Goal: Information Seeking & Learning: Learn about a topic

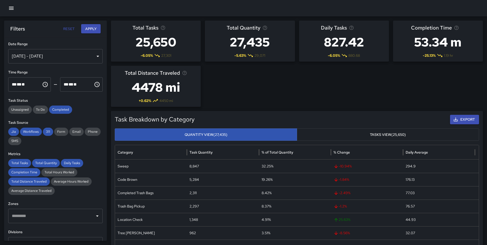
click at [10, 7] on icon "button" at bounding box center [11, 8] width 5 height 3
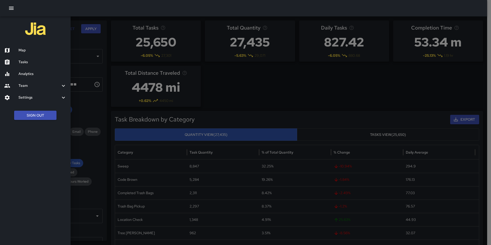
click at [33, 112] on button "Sign Out" at bounding box center [35, 116] width 42 height 10
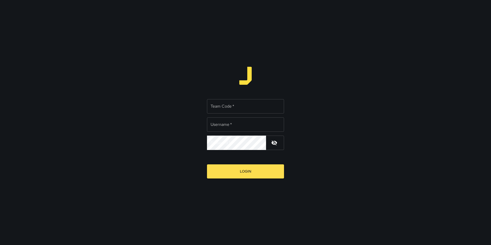
type input "**********"
click at [218, 108] on input "Team Code   *" at bounding box center [245, 106] width 77 height 14
type input "*****"
click at [207, 164] on button "Login" at bounding box center [245, 171] width 77 height 14
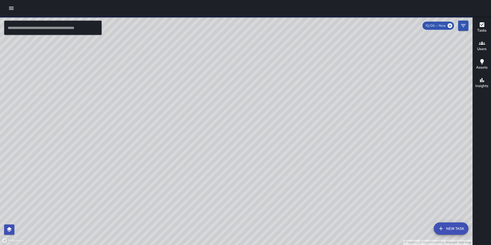
click at [14, 9] on icon "button" at bounding box center [11, 8] width 6 height 6
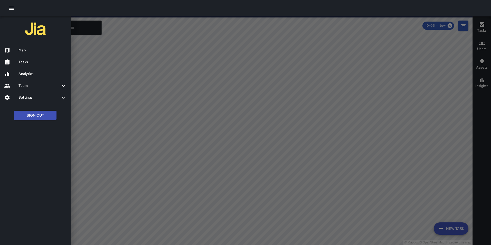
click at [24, 71] on h6 "Analytics" at bounding box center [42, 74] width 48 height 6
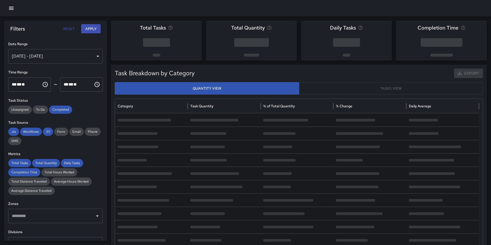
click at [32, 61] on div "[DATE] - [DATE]" at bounding box center [55, 56] width 95 height 14
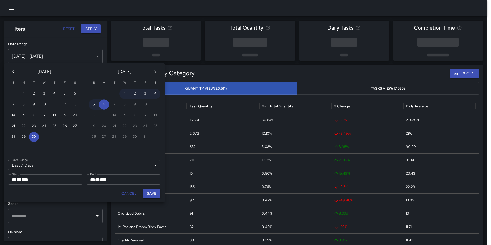
click at [14, 71] on icon "Previous month" at bounding box center [13, 72] width 6 height 6
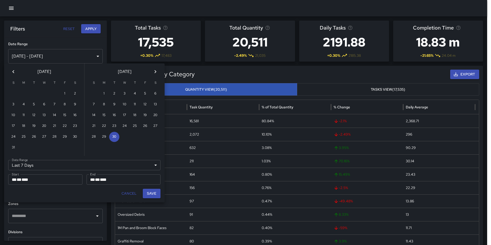
click at [14, 71] on icon "Previous month" at bounding box center [13, 72] width 6 height 6
click at [154, 68] on button "Next month" at bounding box center [155, 72] width 10 height 10
click at [103, 92] on button "1" at bounding box center [104, 94] width 10 height 10
type input "******"
type input "**********"
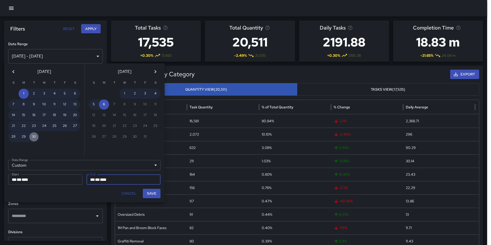
click at [33, 135] on button "30" at bounding box center [34, 137] width 10 height 10
type input "**********"
click at [153, 190] on button "Save" at bounding box center [152, 194] width 18 height 10
type input "**********"
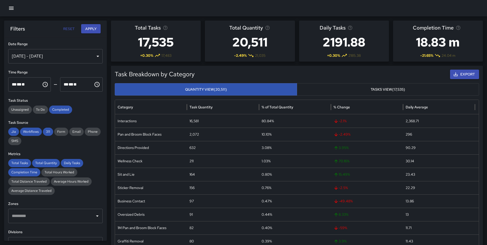
click at [87, 30] on button "Apply" at bounding box center [91, 29] width 20 height 10
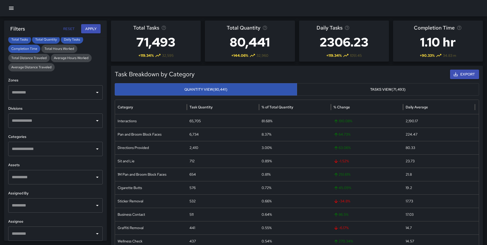
scroll to position [128, 0]
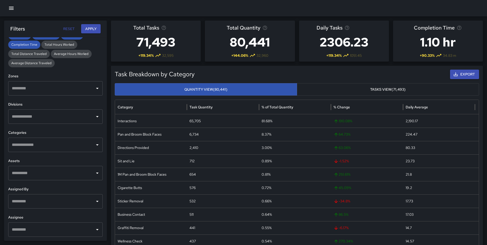
click at [40, 148] on input "text" at bounding box center [52, 145] width 82 height 10
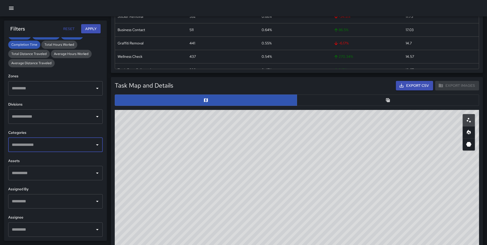
scroll to position [191, 0]
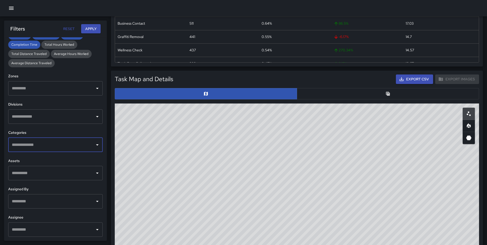
click at [379, 91] on button "button" at bounding box center [388, 93] width 182 height 11
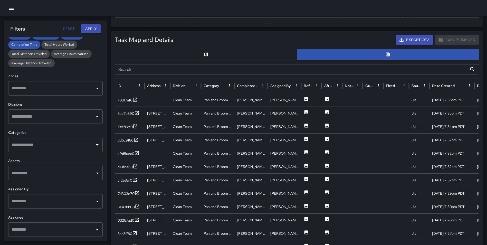
scroll to position [243, 0]
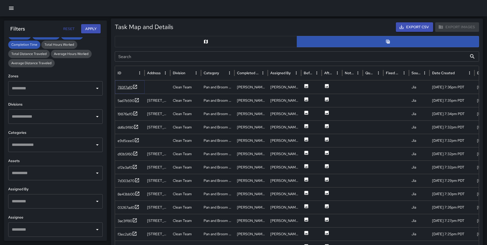
click at [136, 86] on icon at bounding box center [135, 86] width 5 height 5
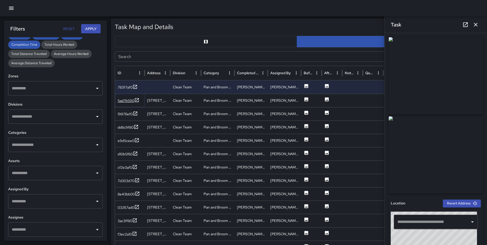
click at [137, 100] on icon at bounding box center [136, 100] width 5 height 5
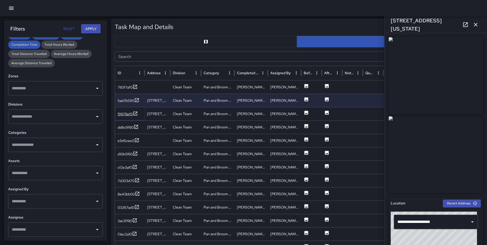
click at [133, 112] on icon at bounding box center [135, 113] width 5 height 5
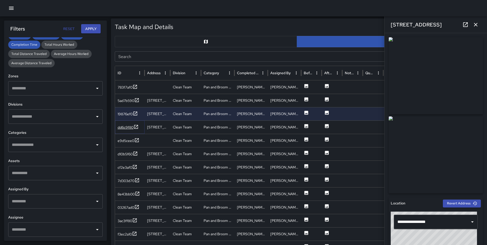
click at [135, 126] on icon at bounding box center [136, 126] width 5 height 5
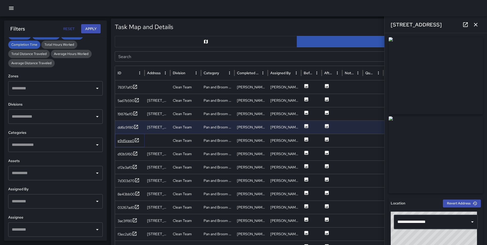
click at [137, 139] on icon at bounding box center [136, 140] width 5 height 5
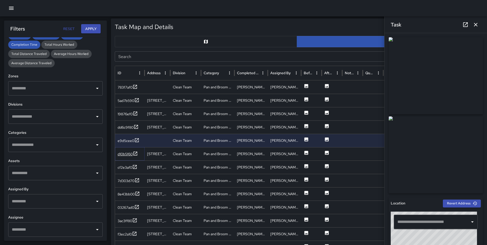
click at [136, 153] on icon at bounding box center [136, 154] width 4 height 4
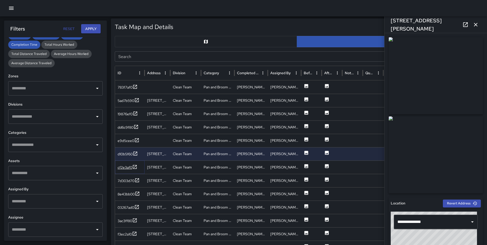
click at [135, 164] on icon at bounding box center [134, 166] width 5 height 5
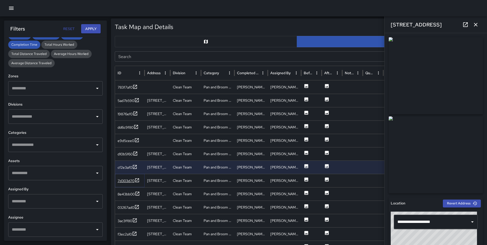
click at [138, 179] on icon at bounding box center [137, 180] width 5 height 5
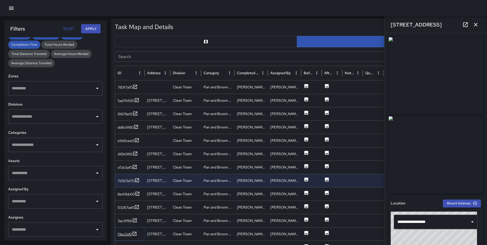
click at [135, 233] on icon at bounding box center [134, 233] width 5 height 5
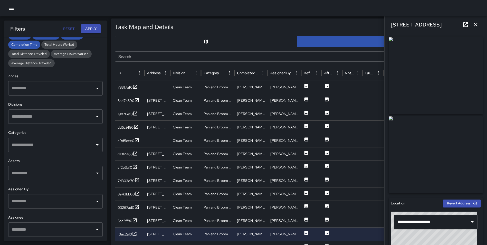
click at [476, 24] on icon "button" at bounding box center [476, 25] width 6 height 6
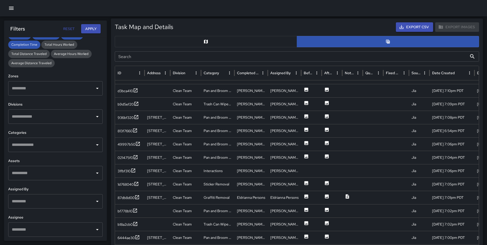
scroll to position [325, 0]
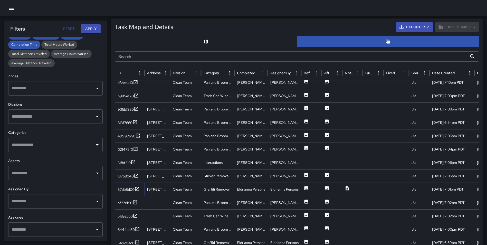
click at [136, 190] on icon at bounding box center [137, 188] width 5 height 5
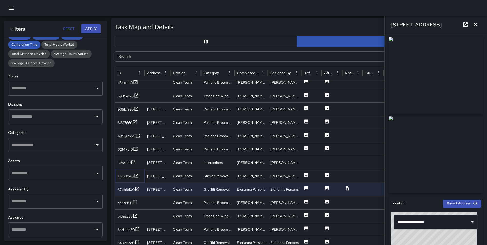
click at [137, 174] on icon at bounding box center [136, 175] width 5 height 5
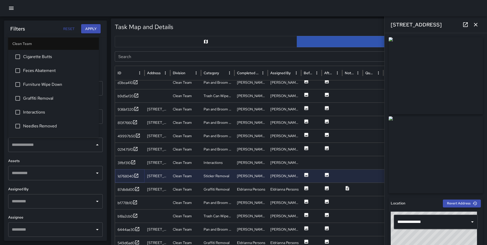
click at [43, 139] on div "​" at bounding box center [55, 145] width 95 height 14
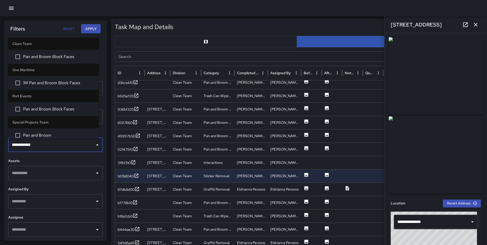
type input "**********"
click at [48, 59] on span "Pan and Broom Block Faces" at bounding box center [59, 57] width 72 height 6
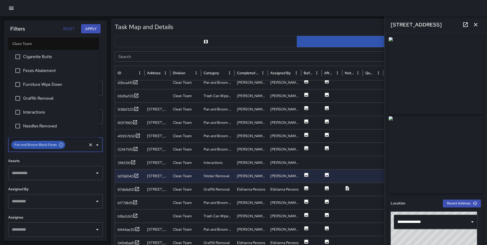
scroll to position [23, 0]
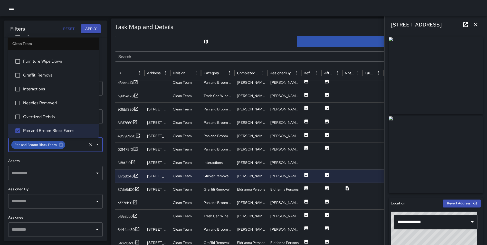
click at [91, 30] on button "Apply" at bounding box center [91, 29] width 20 height 10
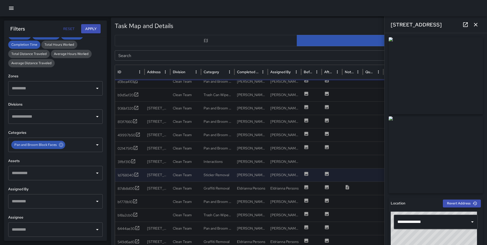
scroll to position [242, 0]
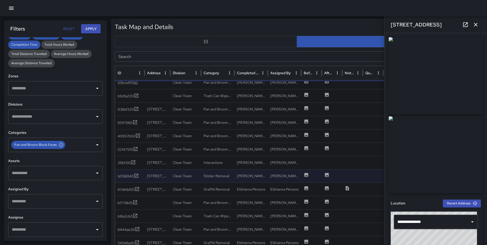
click at [477, 23] on icon "button" at bounding box center [476, 25] width 4 height 4
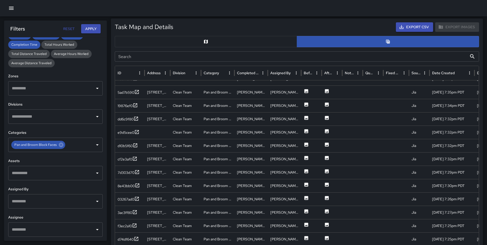
scroll to position [0, 0]
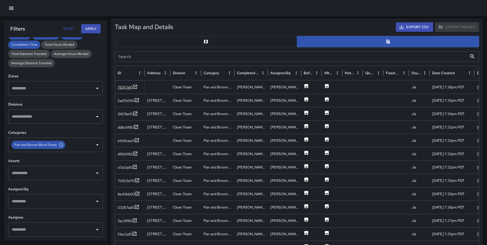
click at [136, 84] on icon at bounding box center [135, 86] width 5 height 5
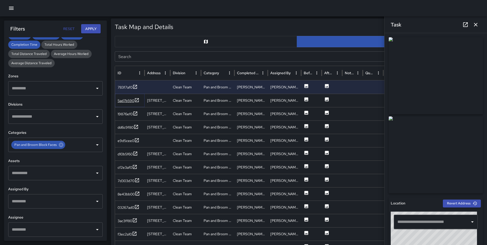
click at [137, 100] on icon at bounding box center [137, 100] width 4 height 4
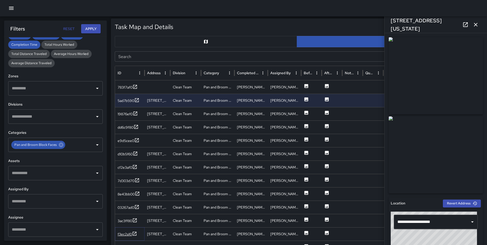
click at [134, 234] on icon at bounding box center [134, 233] width 5 height 5
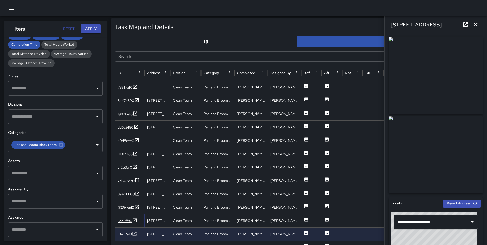
click at [136, 219] on icon at bounding box center [134, 220] width 5 height 5
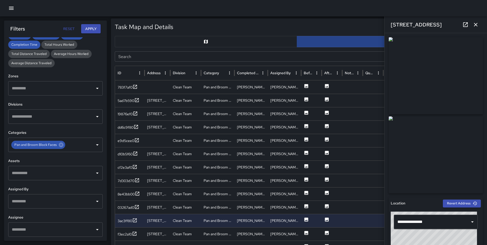
drag, startPoint x: 478, startPoint y: 24, endPoint x: 474, endPoint y: 39, distance: 15.3
click at [478, 24] on icon "button" at bounding box center [476, 25] width 6 height 6
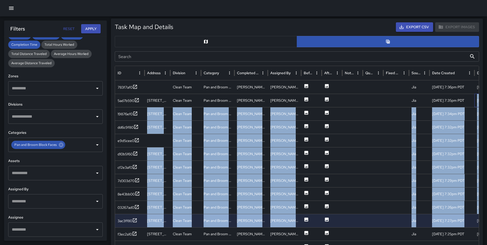
drag, startPoint x: 475, startPoint y: 98, endPoint x: 475, endPoint y: 215, distance: 117.4
click at [475, 215] on div "783f7af0 Clean Team Pan and Broom Block Faces [PERSON_NAME] [PERSON_NAME] Jia […" at bounding box center [343, 193] width 456 height 227
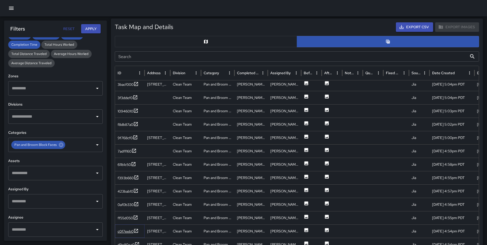
click at [136, 230] on icon at bounding box center [136, 230] width 5 height 5
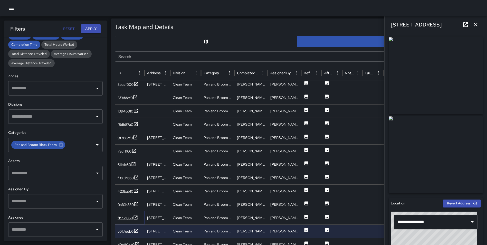
click at [137, 216] on icon at bounding box center [135, 217] width 5 height 5
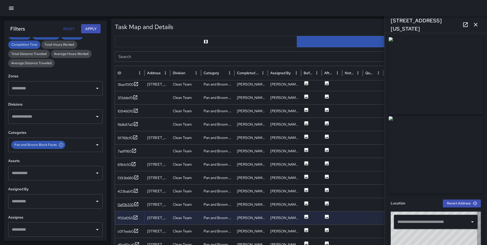
type input "**********"
click at [136, 203] on icon at bounding box center [136, 204] width 5 height 5
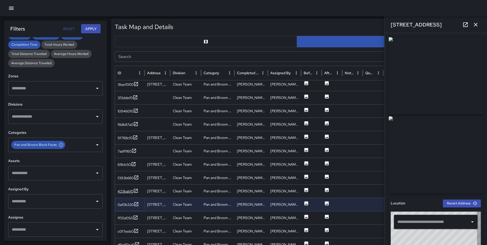
type input "**********"
click at [136, 187] on div "423bab10" at bounding box center [130, 190] width 30 height 13
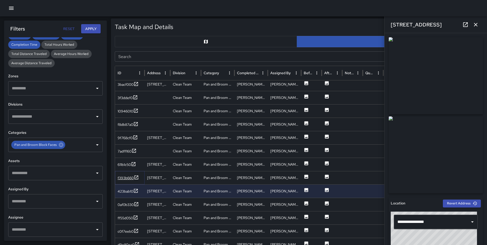
click at [135, 178] on icon at bounding box center [137, 177] width 4 height 4
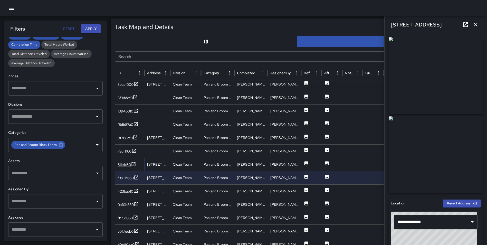
click at [133, 164] on icon at bounding box center [133, 164] width 5 height 5
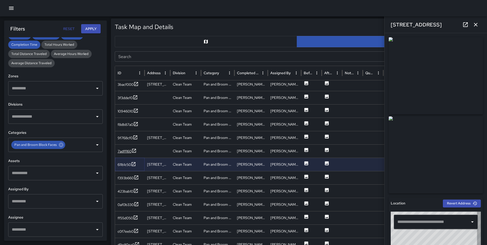
type input "**********"
click at [134, 149] on icon at bounding box center [134, 150] width 5 height 5
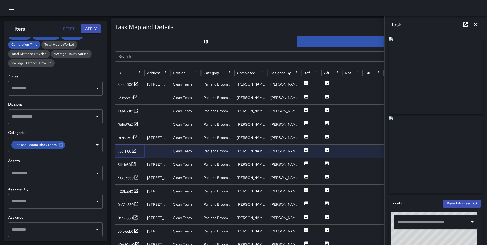
type input "**********"
click at [134, 134] on div "9f768cf0" at bounding box center [130, 137] width 30 height 13
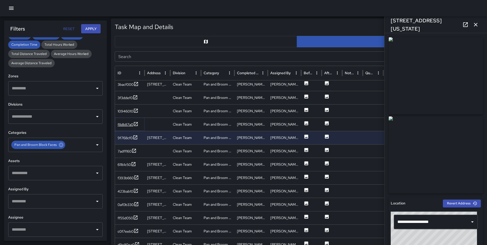
click at [136, 123] on icon at bounding box center [135, 123] width 5 height 5
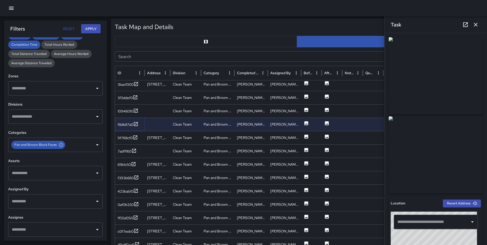
type input "**********"
click at [478, 24] on icon "button" at bounding box center [476, 25] width 6 height 6
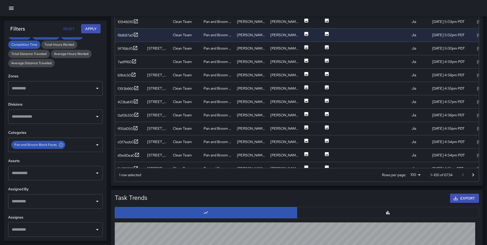
click at [474, 174] on icon "Go to next page" at bounding box center [473, 175] width 6 height 6
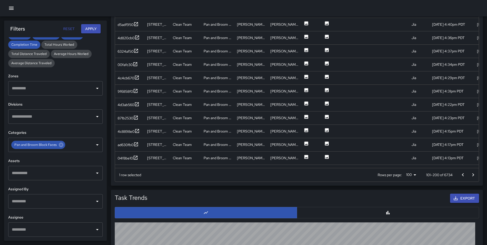
click at [474, 174] on icon "Go to next page" at bounding box center [473, 175] width 6 height 6
click at [137, 157] on icon at bounding box center [135, 157] width 5 height 5
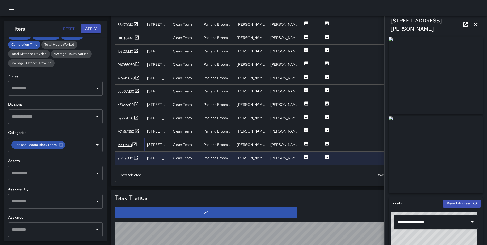
click at [134, 144] on icon at bounding box center [134, 144] width 5 height 5
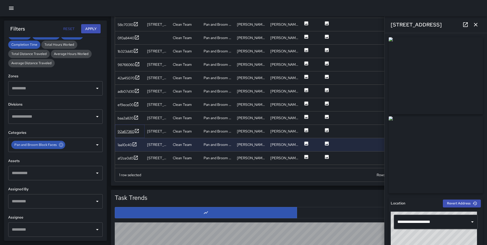
click at [139, 129] on icon at bounding box center [136, 130] width 5 height 5
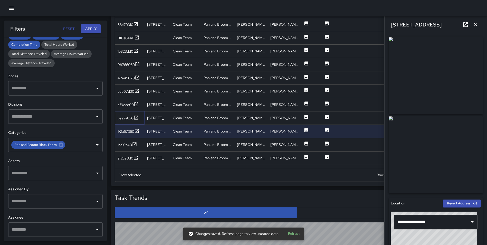
click at [137, 118] on icon at bounding box center [136, 117] width 5 height 5
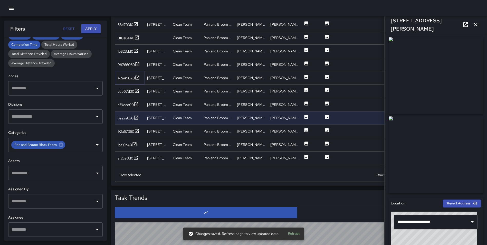
click at [137, 75] on icon at bounding box center [137, 77] width 5 height 5
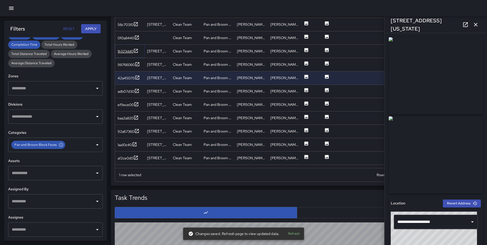
click at [136, 50] on icon at bounding box center [135, 50] width 5 height 5
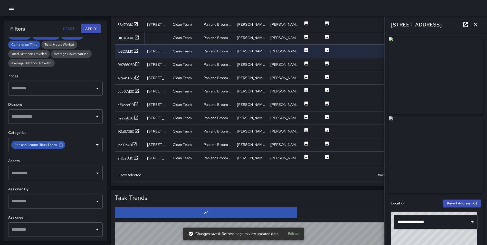
drag, startPoint x: 139, startPoint y: 37, endPoint x: 138, endPoint y: 31, distance: 6.2
click at [139, 37] on icon at bounding box center [136, 37] width 5 height 5
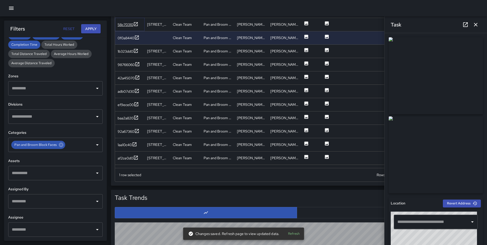
click at [136, 22] on icon at bounding box center [135, 24] width 5 height 5
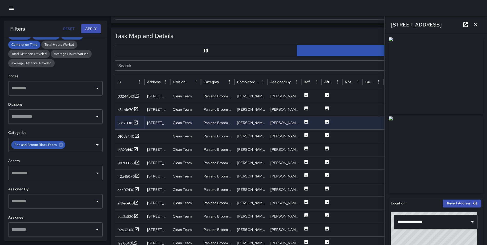
scroll to position [235, 0]
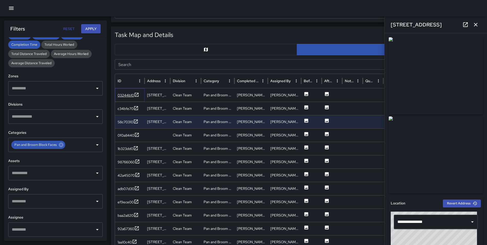
click at [137, 95] on icon at bounding box center [136, 94] width 5 height 5
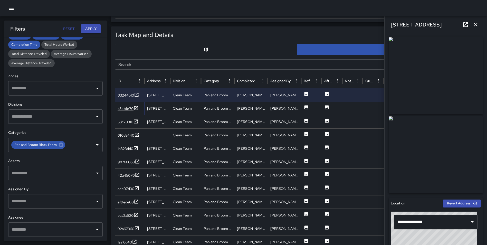
click at [136, 108] on icon at bounding box center [136, 108] width 5 height 5
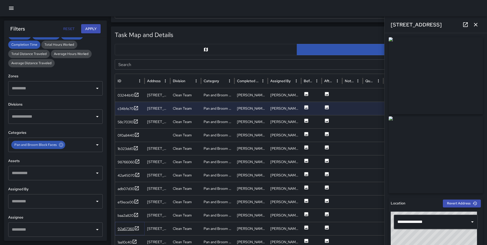
click at [135, 228] on icon at bounding box center [137, 228] width 4 height 4
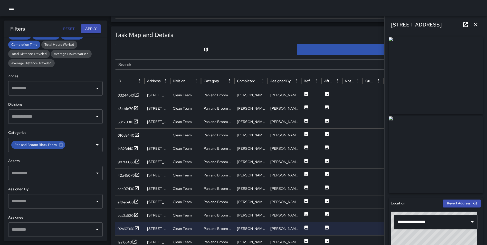
click at [475, 25] on icon "button" at bounding box center [476, 25] width 6 height 6
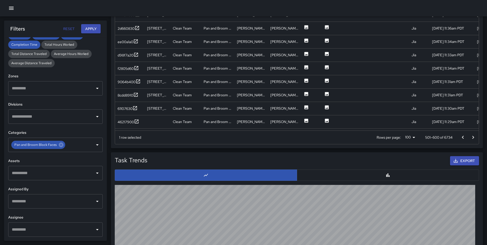
scroll to position [339, 0]
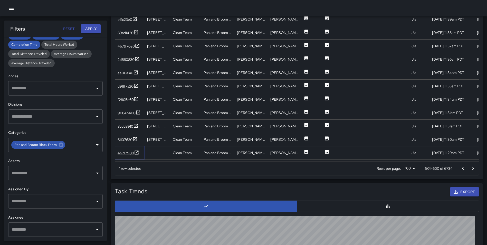
click at [136, 152] on icon at bounding box center [136, 152] width 5 height 5
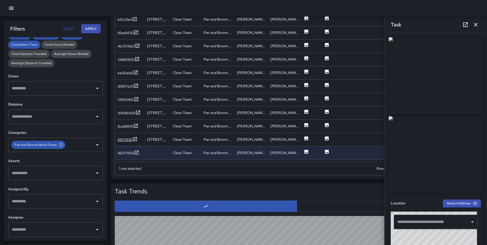
click at [135, 139] on icon at bounding box center [135, 139] width 5 height 5
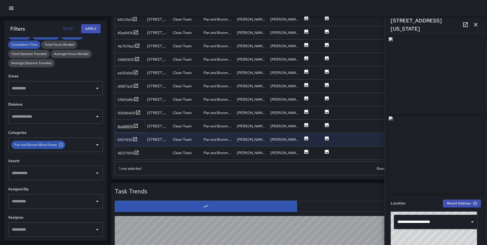
click at [135, 125] on icon at bounding box center [135, 125] width 5 height 5
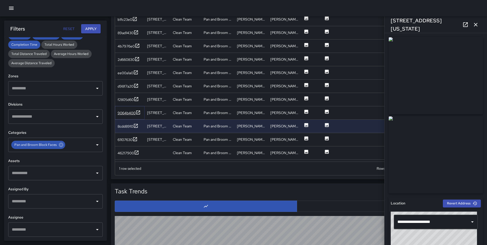
click at [136, 111] on icon at bounding box center [138, 112] width 5 height 5
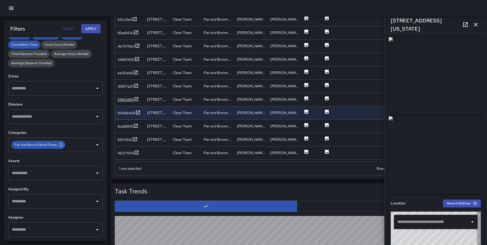
type input "**********"
click at [138, 98] on icon at bounding box center [136, 99] width 5 height 5
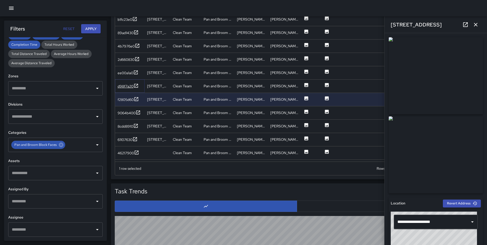
click at [138, 85] on icon at bounding box center [136, 86] width 4 height 4
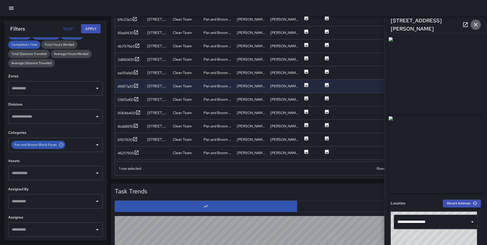
click at [479, 22] on icon "button" at bounding box center [476, 25] width 6 height 6
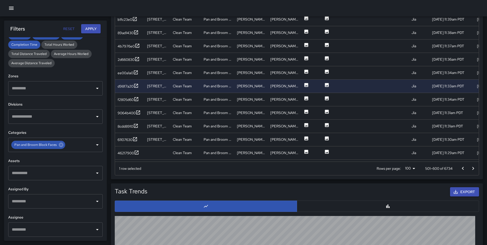
click at [473, 164] on button "Go to next page" at bounding box center [473, 168] width 10 height 10
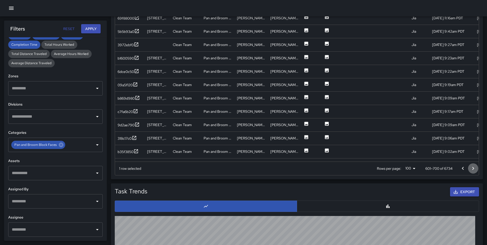
click at [473, 164] on button "Go to next page" at bounding box center [473, 168] width 10 height 10
click at [137, 152] on icon at bounding box center [135, 151] width 5 height 5
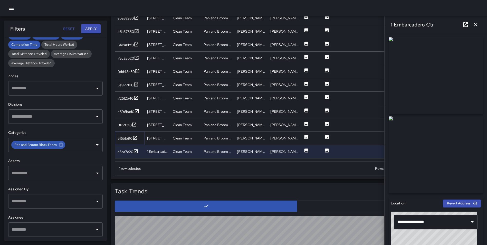
click at [136, 138] on icon at bounding box center [135, 137] width 5 height 5
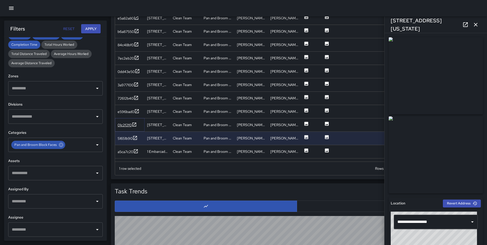
click at [135, 123] on icon at bounding box center [134, 124] width 5 height 5
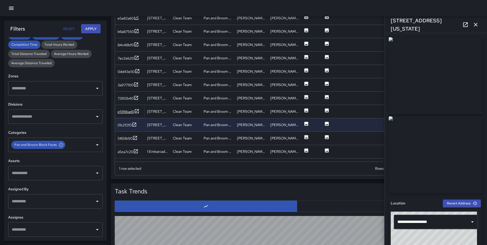
click at [137, 110] on icon at bounding box center [136, 111] width 5 height 5
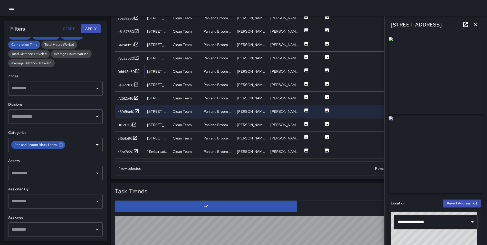
drag, startPoint x: 137, startPoint y: 70, endPoint x: 198, endPoint y: 64, distance: 61.2
click at [198, 64] on div "2b6fe4f0 124 Market Street Clean Team Pan and Broom Block Faces [PERSON_NAME] […" at bounding box center [343, 98] width 456 height 227
drag, startPoint x: 136, startPoint y: 98, endPoint x: 136, endPoint y: 90, distance: 8.7
click at [136, 98] on icon at bounding box center [136, 97] width 5 height 5
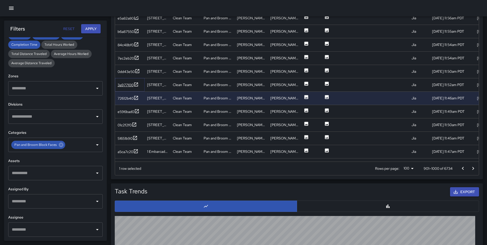
click at [136, 85] on icon at bounding box center [136, 84] width 5 height 5
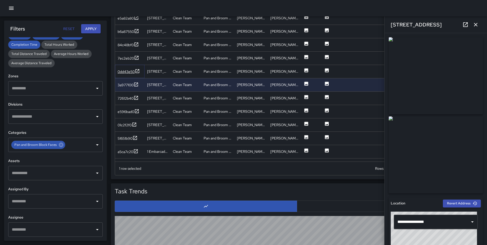
click at [137, 69] on icon at bounding box center [137, 71] width 5 height 5
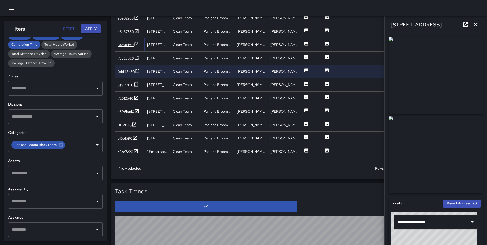
click at [137, 42] on icon at bounding box center [136, 44] width 5 height 5
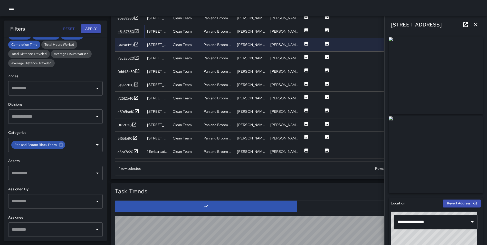
click at [137, 33] on icon at bounding box center [136, 31] width 5 height 5
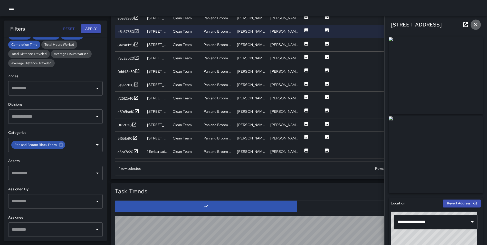
click at [479, 24] on icon "button" at bounding box center [476, 25] width 6 height 6
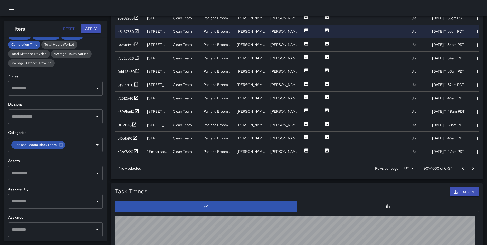
click at [473, 169] on icon "Go to next page" at bounding box center [474, 168] width 2 height 3
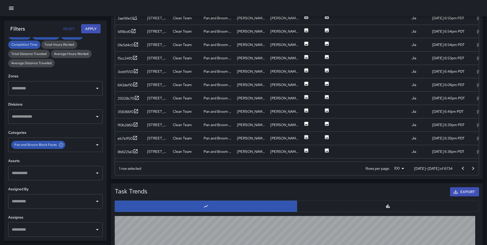
click at [473, 169] on icon "Go to next page" at bounding box center [474, 168] width 2 height 3
click at [137, 152] on icon at bounding box center [137, 151] width 4 height 4
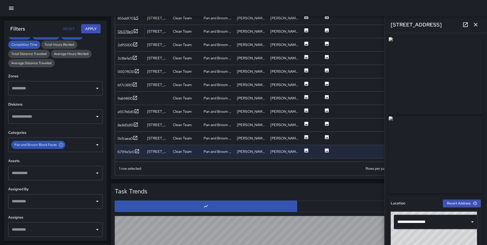
click at [137, 31] on icon at bounding box center [136, 31] width 4 height 4
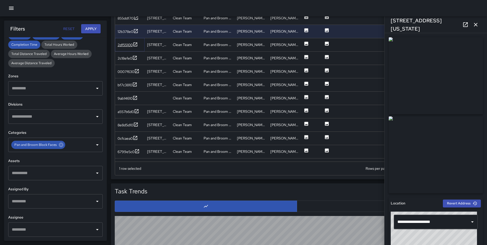
click at [135, 44] on icon at bounding box center [135, 44] width 5 height 5
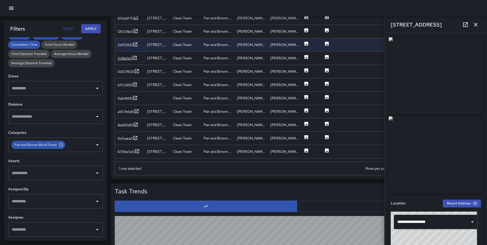
click at [135, 58] on icon at bounding box center [134, 57] width 5 height 5
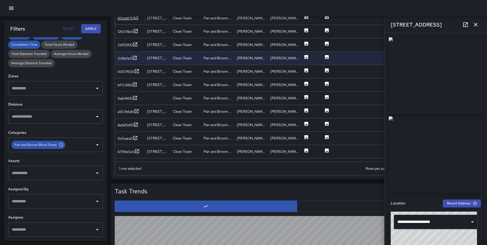
click at [138, 20] on div at bounding box center [136, 18] width 5 height 6
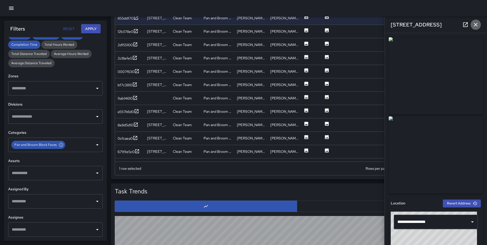
click at [477, 25] on icon "button" at bounding box center [476, 25] width 6 height 6
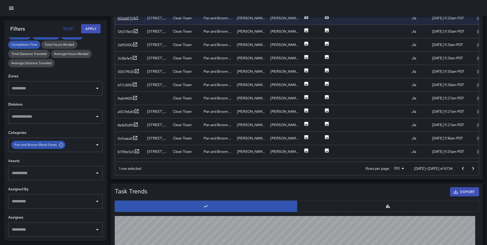
click at [137, 17] on icon at bounding box center [136, 18] width 4 height 4
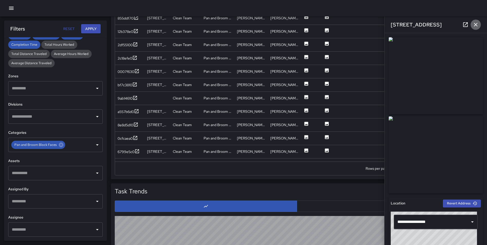
click at [474, 25] on icon "button" at bounding box center [476, 25] width 6 height 6
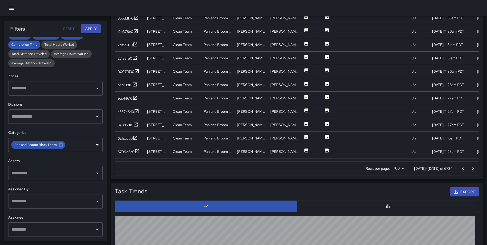
click at [474, 169] on icon "Go to next page" at bounding box center [473, 168] width 6 height 6
drag, startPoint x: 474, startPoint y: 169, endPoint x: 402, endPoint y: 166, distance: 72.0
click at [473, 169] on icon "Go to next page" at bounding box center [473, 168] width 6 height 6
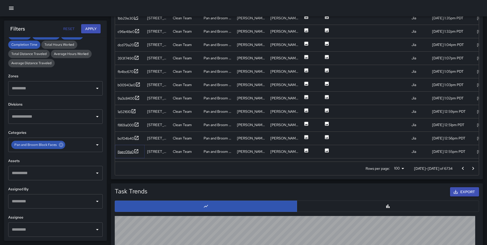
click at [139, 151] on icon at bounding box center [136, 151] width 5 height 5
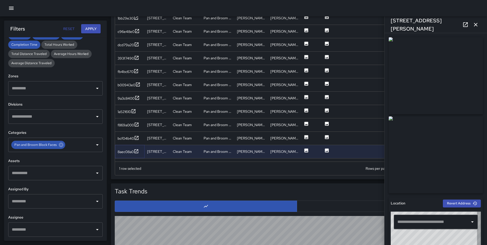
type input "**********"
click at [136, 138] on icon at bounding box center [136, 137] width 5 height 5
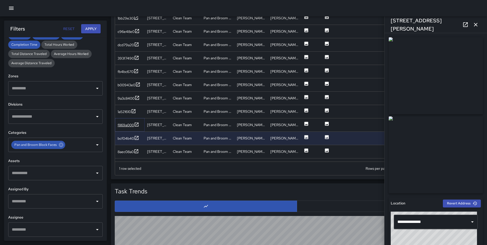
click at [136, 124] on icon at bounding box center [136, 124] width 5 height 5
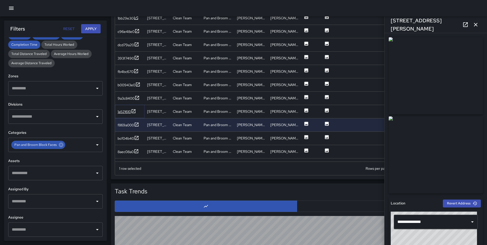
click at [132, 110] on icon at bounding box center [133, 111] width 5 height 5
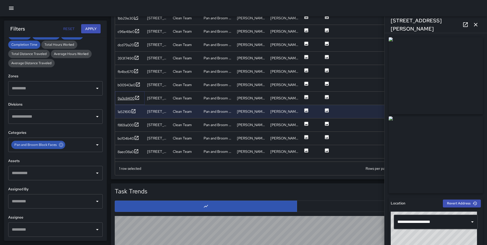
click at [137, 97] on icon at bounding box center [137, 97] width 5 height 5
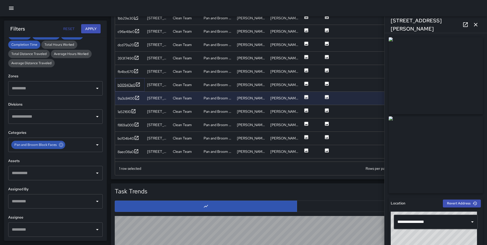
click at [137, 83] on icon at bounding box center [138, 84] width 4 height 4
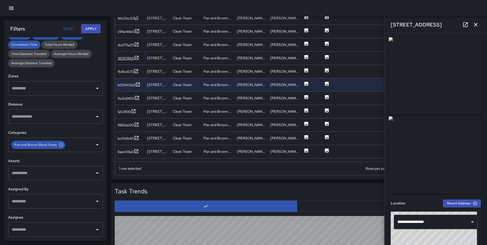
click at [136, 57] on icon at bounding box center [136, 57] width 5 height 5
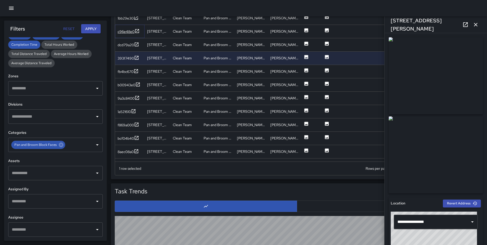
click at [138, 30] on icon at bounding box center [137, 31] width 4 height 4
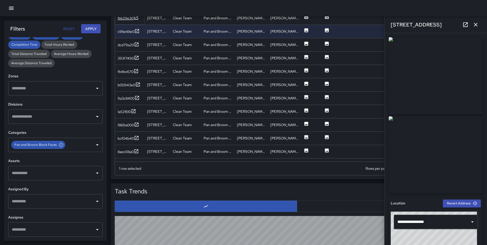
click at [136, 17] on icon at bounding box center [136, 17] width 5 height 5
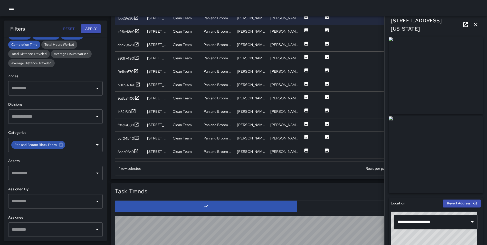
click at [476, 24] on icon "button" at bounding box center [476, 25] width 4 height 4
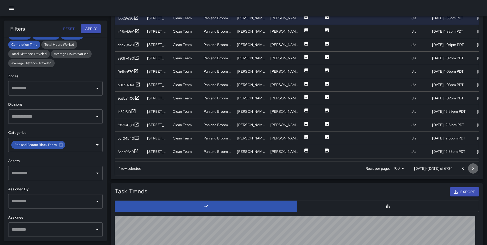
click at [474, 166] on icon "Go to next page" at bounding box center [473, 168] width 6 height 6
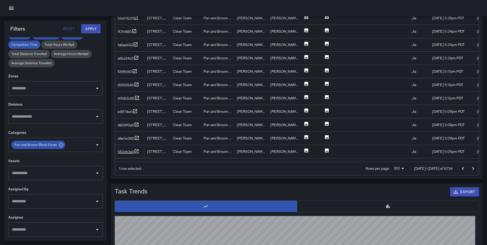
click at [139, 153] on icon at bounding box center [136, 151] width 5 height 5
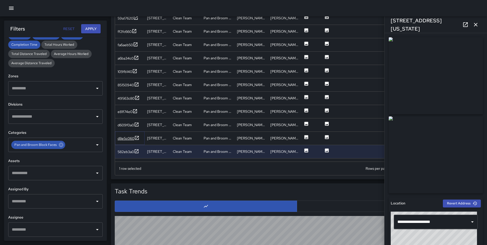
click at [138, 139] on icon at bounding box center [137, 138] width 4 height 4
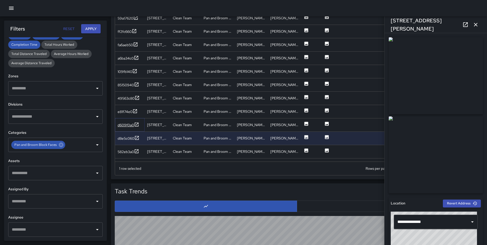
click at [138, 124] on icon at bounding box center [136, 124] width 5 height 5
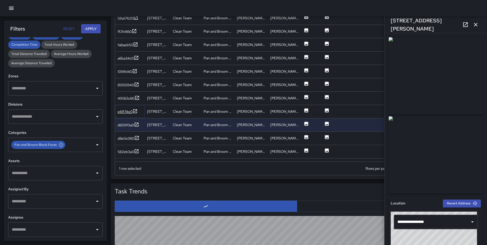
click at [135, 109] on icon at bounding box center [135, 111] width 4 height 4
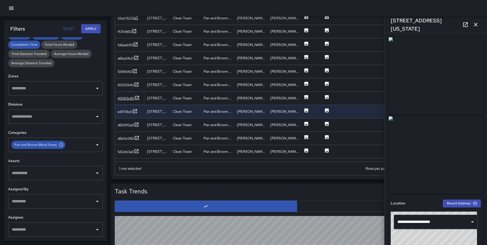
click at [136, 98] on icon at bounding box center [137, 97] width 5 height 5
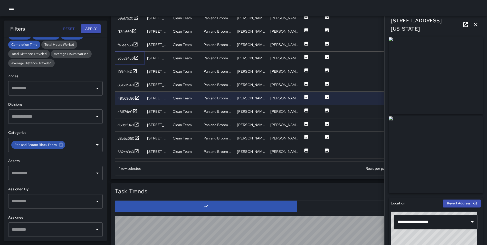
click at [138, 57] on icon at bounding box center [137, 58] width 4 height 4
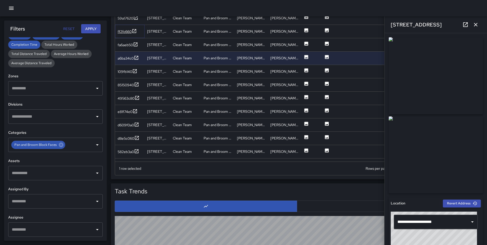
click at [136, 30] on icon at bounding box center [135, 31] width 4 height 4
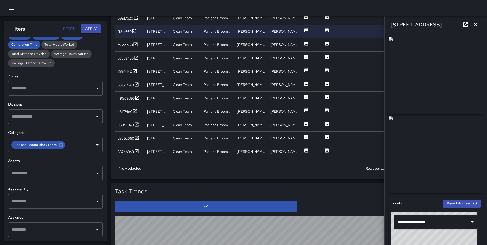
click at [476, 23] on icon "button" at bounding box center [476, 25] width 6 height 6
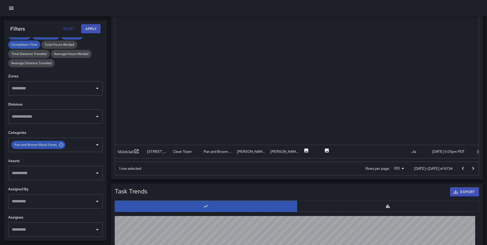
scroll to position [167, 0]
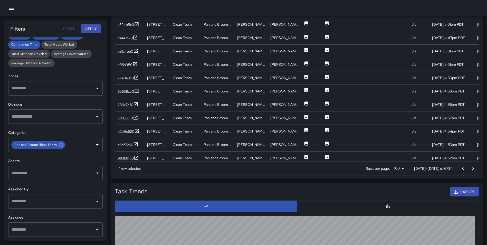
click at [472, 167] on icon "Go to next page" at bounding box center [473, 168] width 6 height 6
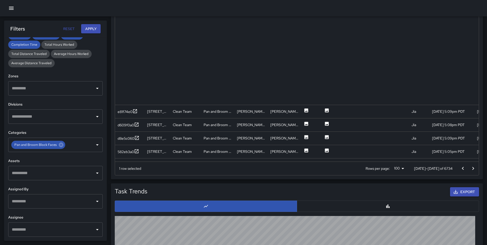
click at [472, 167] on icon "Go to next page" at bounding box center [473, 168] width 6 height 6
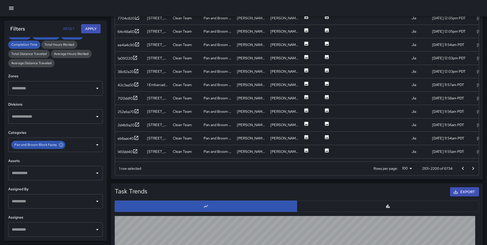
click at [472, 167] on icon "Go to next page" at bounding box center [473, 168] width 6 height 6
click at [134, 152] on icon at bounding box center [135, 151] width 5 height 5
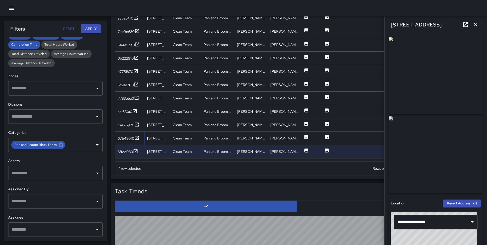
click at [136, 137] on icon at bounding box center [136, 137] width 5 height 5
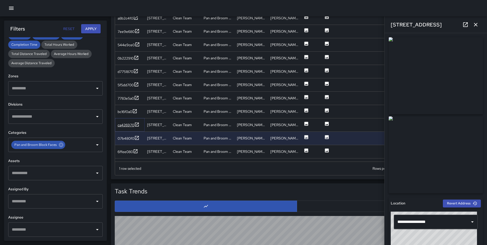
click at [137, 124] on icon at bounding box center [136, 124] width 5 height 5
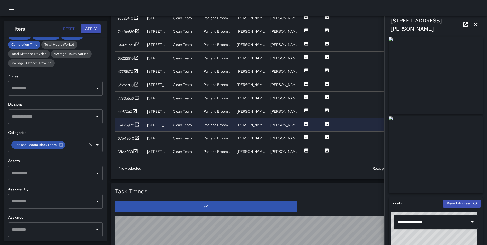
click at [60, 146] on icon at bounding box center [61, 145] width 5 height 5
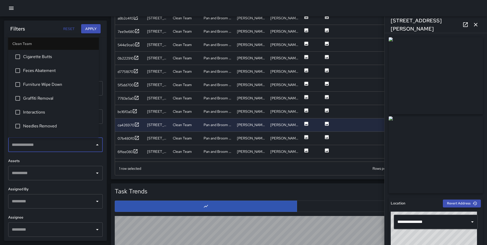
click at [42, 144] on input "text" at bounding box center [52, 145] width 82 height 10
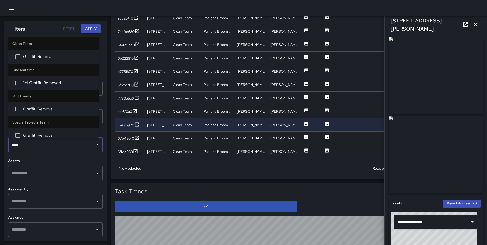
type input "*****"
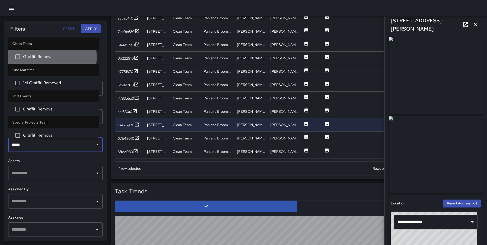
click at [52, 57] on span "Graffiti Removal" at bounding box center [59, 57] width 72 height 6
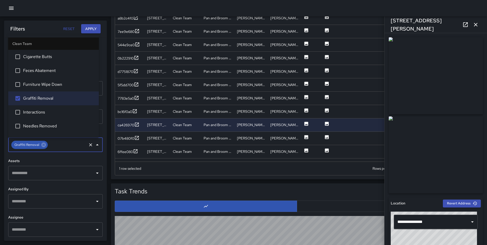
click at [93, 27] on button "Apply" at bounding box center [91, 29] width 20 height 10
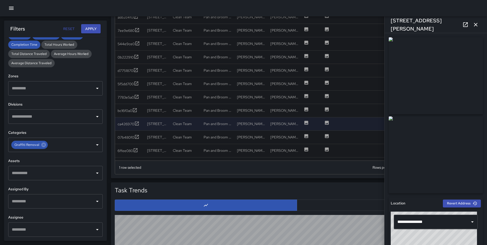
scroll to position [338, 0]
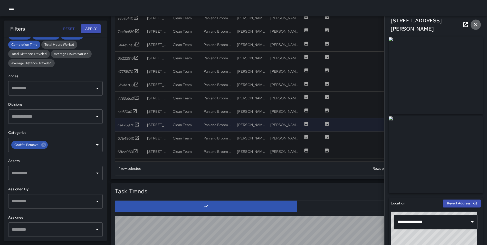
click at [475, 25] on icon "button" at bounding box center [476, 25] width 6 height 6
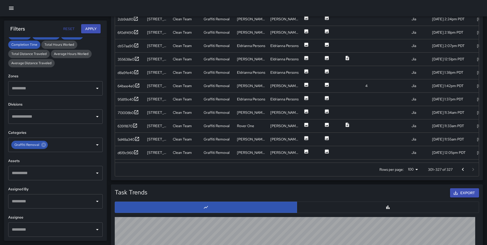
scroll to position [339, 0]
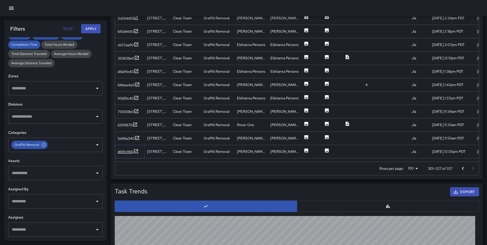
click at [136, 153] on icon at bounding box center [136, 151] width 4 height 4
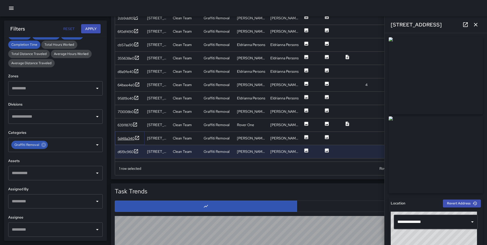
click at [137, 139] on icon at bounding box center [137, 137] width 5 height 5
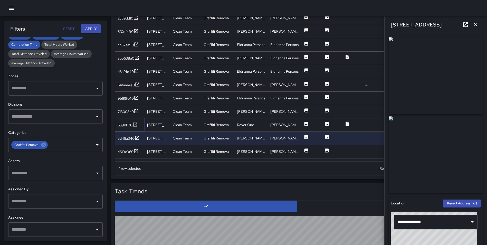
click at [134, 123] on icon at bounding box center [135, 124] width 5 height 5
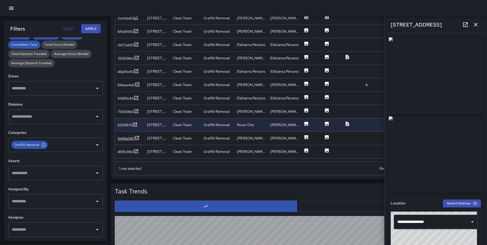
click at [136, 137] on icon at bounding box center [137, 138] width 4 height 4
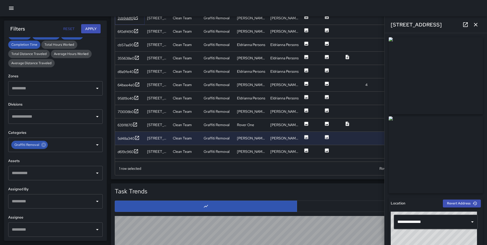
click at [135, 18] on icon at bounding box center [135, 17] width 5 height 5
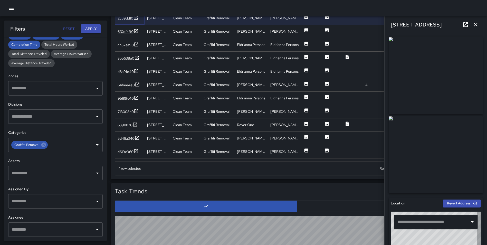
type input "**********"
click at [137, 30] on icon at bounding box center [136, 31] width 4 height 4
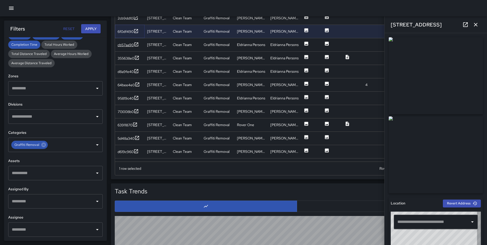
type input "**********"
click at [136, 44] on icon at bounding box center [136, 44] width 5 height 5
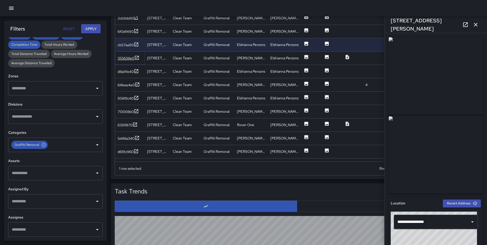
click at [137, 58] on icon at bounding box center [136, 57] width 5 height 5
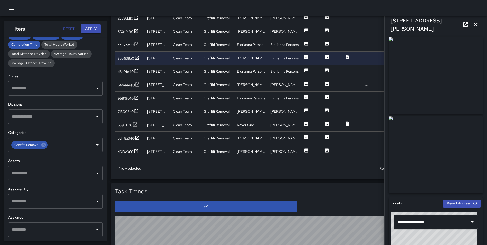
scroll to position [0, 0]
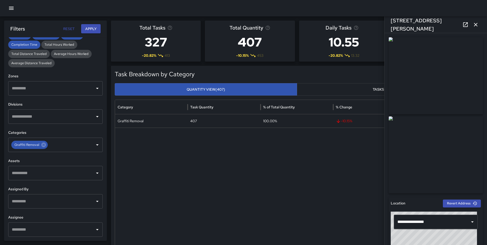
drag, startPoint x: 476, startPoint y: 24, endPoint x: 482, endPoint y: 35, distance: 12.1
click at [476, 25] on icon "button" at bounding box center [476, 25] width 4 height 4
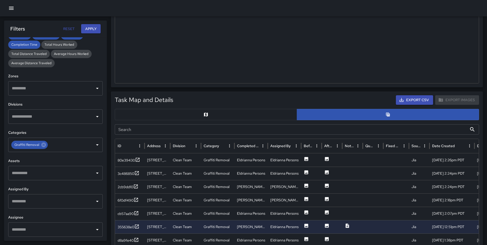
scroll to position [226, 0]
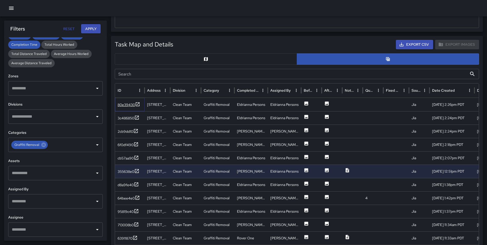
click at [137, 102] on icon at bounding box center [137, 104] width 5 height 5
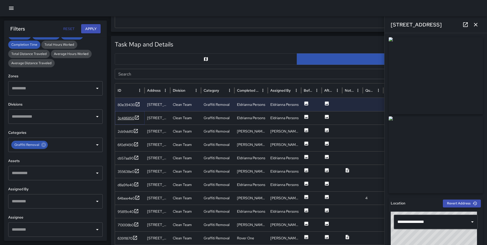
click at [135, 116] on icon at bounding box center [137, 118] width 4 height 4
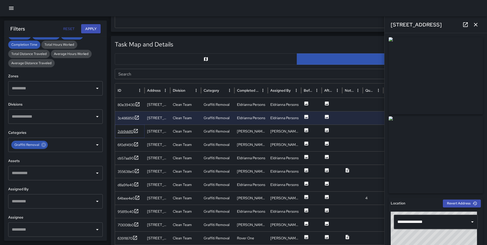
click at [135, 130] on icon at bounding box center [135, 130] width 5 height 5
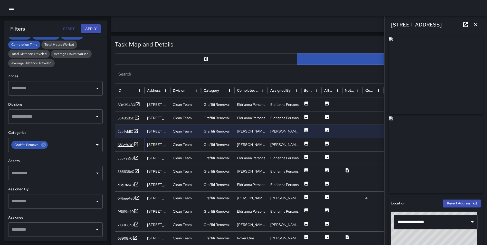
click at [136, 143] on icon at bounding box center [136, 144] width 5 height 5
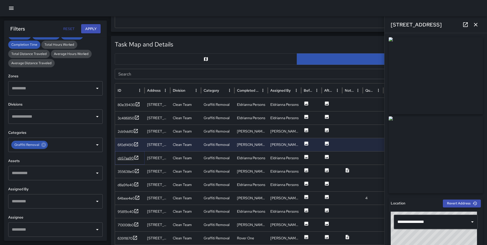
click at [136, 159] on icon at bounding box center [136, 157] width 5 height 5
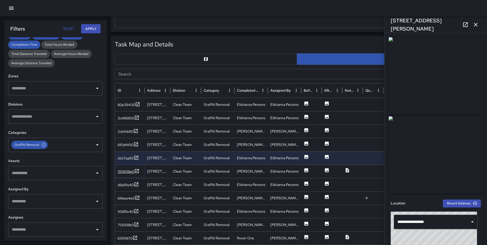
click at [138, 171] on icon at bounding box center [136, 171] width 5 height 5
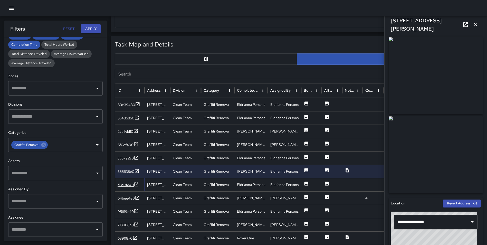
click at [136, 185] on icon at bounding box center [136, 184] width 5 height 5
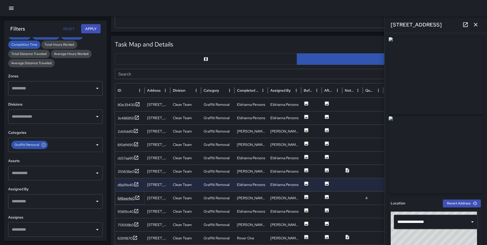
click at [136, 197] on icon at bounding box center [137, 197] width 5 height 5
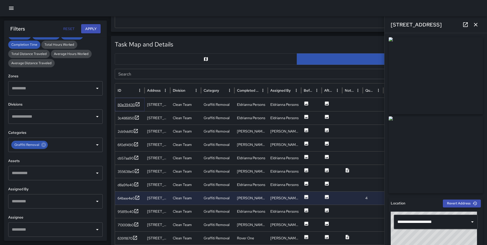
click at [136, 104] on icon at bounding box center [138, 104] width 4 height 4
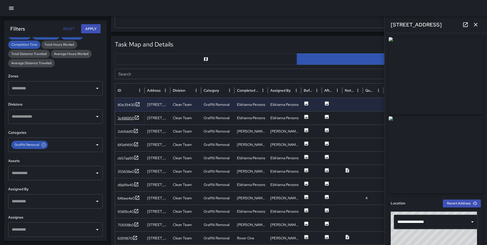
click at [137, 117] on icon at bounding box center [136, 117] width 5 height 5
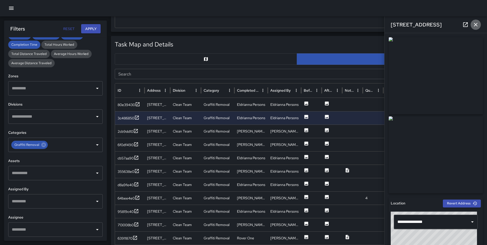
click at [475, 25] on icon "button" at bounding box center [476, 25] width 6 height 6
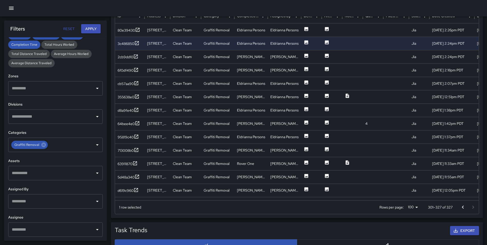
scroll to position [304, 0]
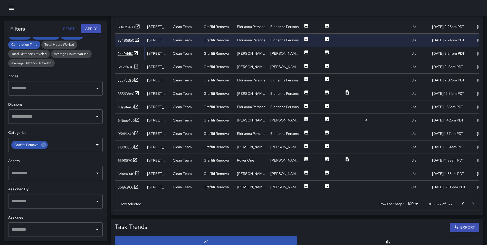
click at [134, 51] on icon at bounding box center [135, 53] width 5 height 5
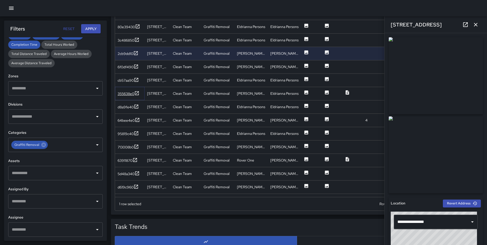
click at [135, 95] on icon at bounding box center [136, 93] width 5 height 5
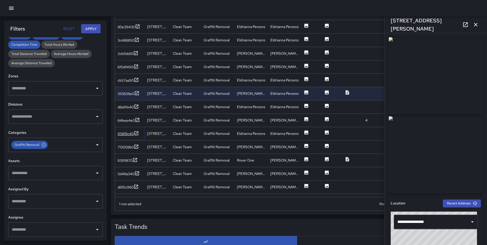
click at [135, 134] on icon at bounding box center [136, 133] width 5 height 5
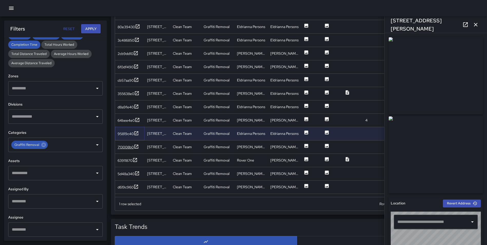
type input "**********"
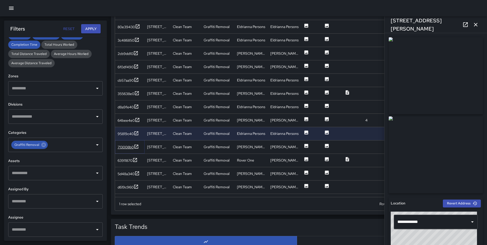
click at [136, 145] on icon at bounding box center [136, 146] width 5 height 5
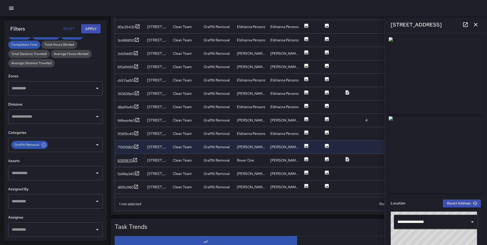
click at [134, 161] on icon at bounding box center [135, 159] width 5 height 5
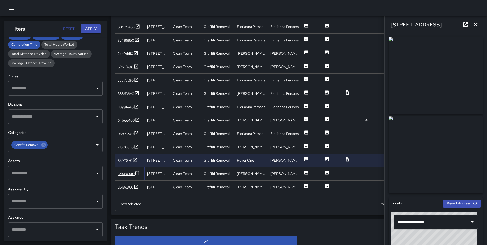
click at [136, 173] on icon at bounding box center [137, 173] width 4 height 4
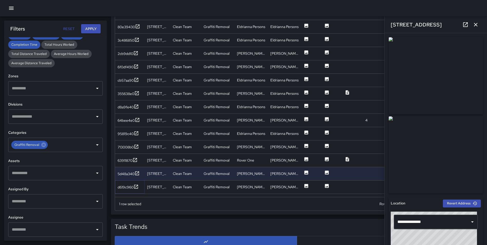
click at [133, 186] on div "d619c960" at bounding box center [126, 187] width 16 height 5
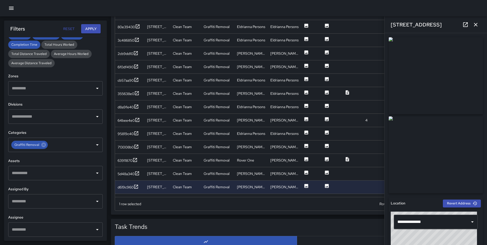
click at [474, 23] on icon "button" at bounding box center [476, 25] width 6 height 6
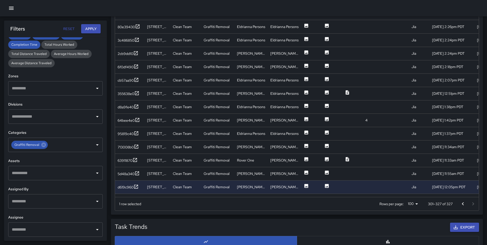
click at [463, 204] on icon "Go to previous page" at bounding box center [463, 203] width 2 height 3
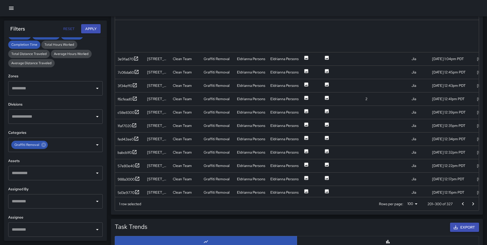
scroll to position [1158, 0]
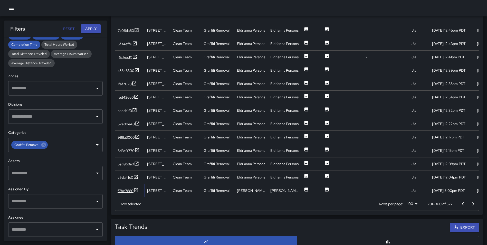
click at [136, 189] on icon at bounding box center [136, 190] width 5 height 5
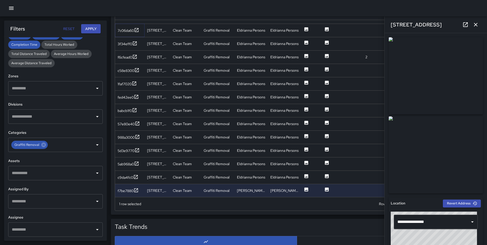
drag, startPoint x: 136, startPoint y: 30, endPoint x: 135, endPoint y: 34, distance: 3.7
click at [136, 30] on icon at bounding box center [136, 29] width 5 height 5
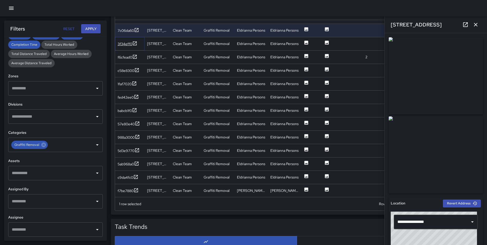
click at [134, 43] on icon at bounding box center [134, 43] width 5 height 5
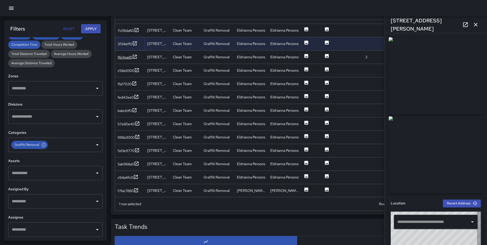
type input "**********"
click at [135, 57] on icon at bounding box center [135, 57] width 4 height 4
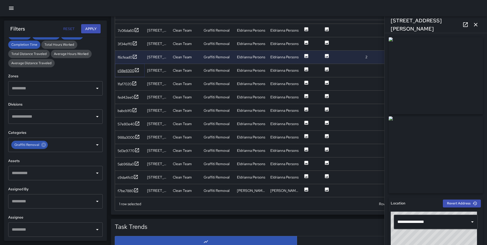
click at [138, 68] on icon at bounding box center [136, 70] width 5 height 5
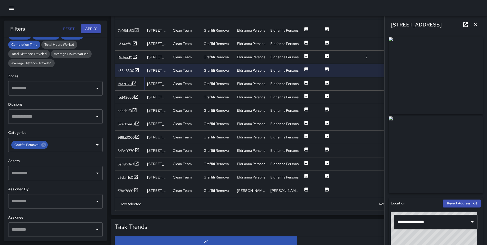
click at [135, 83] on icon at bounding box center [135, 83] width 4 height 4
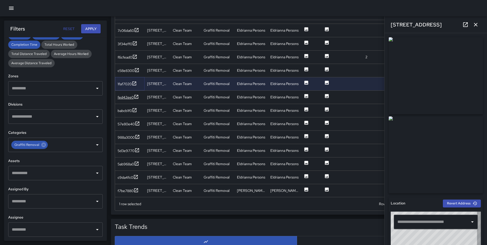
type input "**********"
click at [137, 96] on icon at bounding box center [137, 97] width 4 height 4
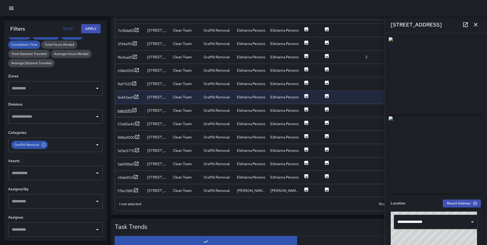
click at [136, 108] on icon at bounding box center [134, 110] width 5 height 5
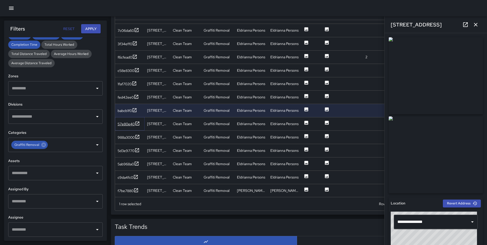
click at [137, 122] on icon at bounding box center [137, 123] width 5 height 5
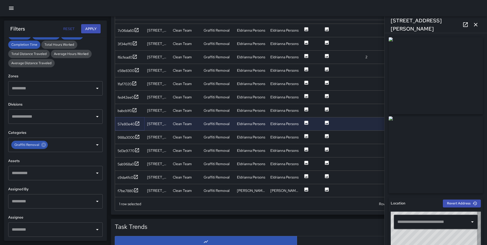
type input "**********"
click at [138, 136] on icon at bounding box center [137, 136] width 5 height 5
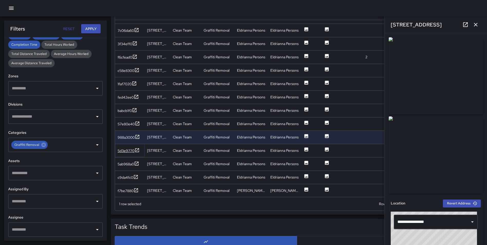
click at [136, 151] on icon at bounding box center [137, 150] width 5 height 5
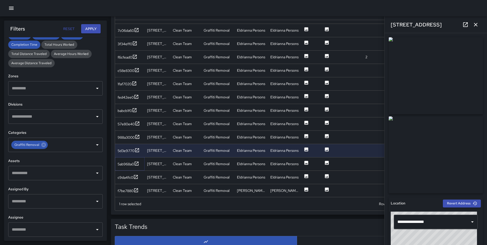
drag, startPoint x: 138, startPoint y: 162, endPoint x: 143, endPoint y: 116, distance: 45.7
click at [143, 116] on div "7318a420 [STREET_ADDRESS][PERSON_NAME] Clean Team Graffiti Removal Eldrianna Pe…" at bounding box center [343, 83] width 456 height 227
click at [43, 144] on icon at bounding box center [44, 145] width 6 height 6
click at [49, 143] on input "text" at bounding box center [68, 145] width 38 height 10
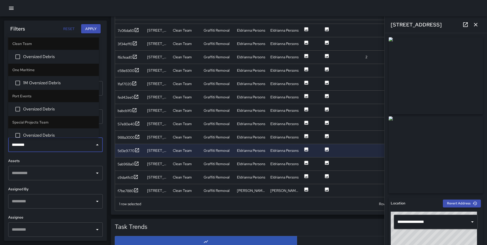
type input "*********"
click at [56, 59] on span "Oversized Debris" at bounding box center [59, 57] width 72 height 6
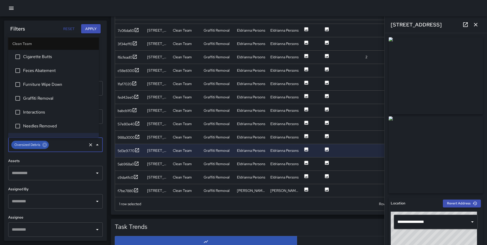
scroll to position [9, 0]
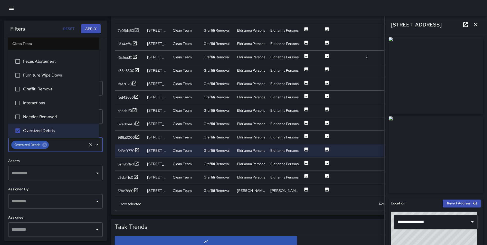
click at [90, 32] on button "Apply" at bounding box center [91, 29] width 20 height 10
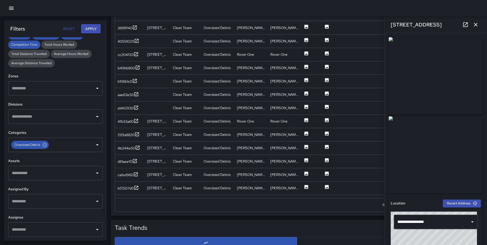
scroll to position [304, 0]
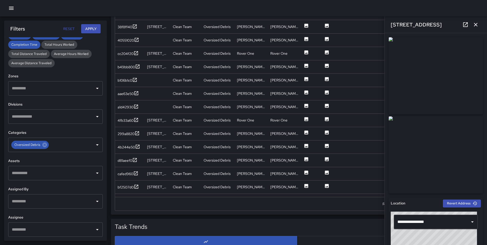
click at [475, 24] on icon "button" at bounding box center [476, 25] width 6 height 6
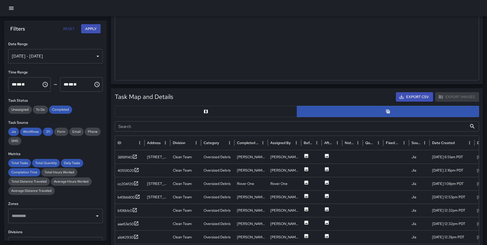
scroll to position [197, 0]
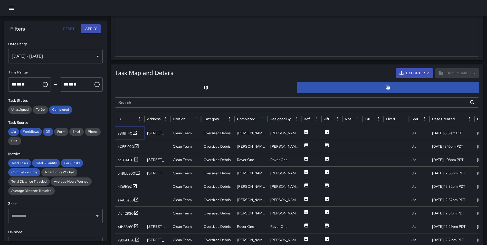
click at [133, 134] on icon at bounding box center [134, 132] width 5 height 5
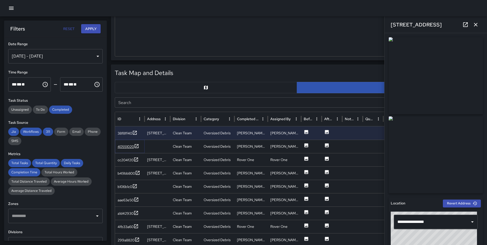
click at [136, 144] on icon at bounding box center [136, 146] width 5 height 5
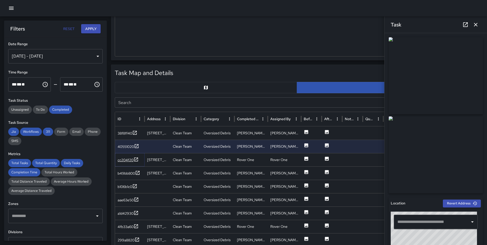
click at [136, 160] on icon at bounding box center [136, 159] width 4 height 4
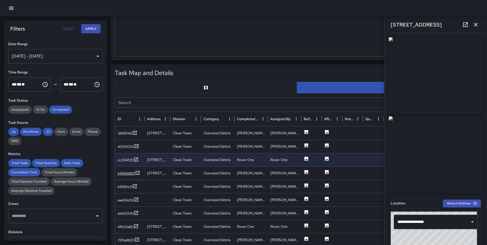
click at [137, 172] on icon at bounding box center [137, 172] width 5 height 5
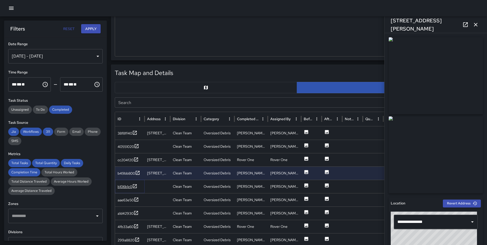
click at [135, 186] on icon at bounding box center [134, 186] width 5 height 5
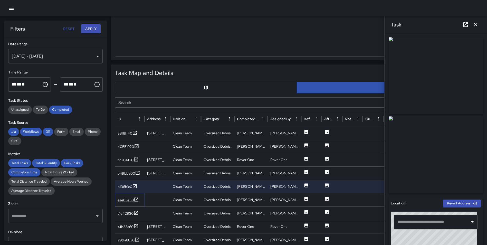
click at [136, 199] on icon at bounding box center [136, 199] width 5 height 5
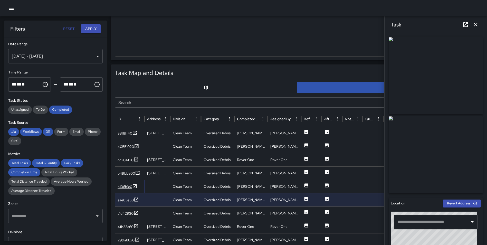
click at [133, 185] on icon at bounding box center [134, 186] width 5 height 5
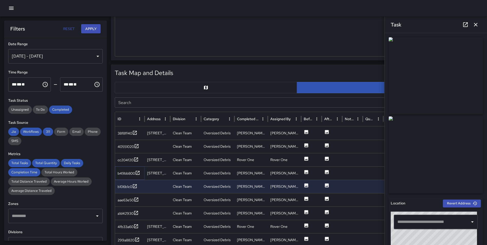
drag, startPoint x: 139, startPoint y: 171, endPoint x: 138, endPoint y: 165, distance: 5.8
click at [139, 171] on icon at bounding box center [138, 173] width 4 height 4
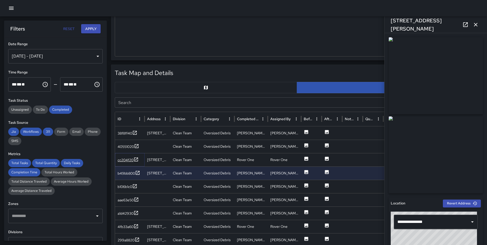
click at [137, 158] on icon at bounding box center [136, 159] width 5 height 5
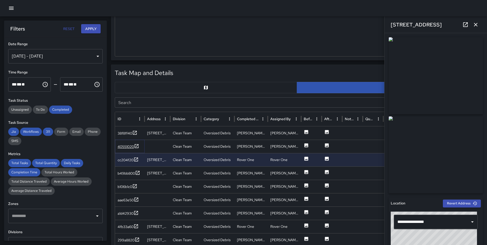
click at [136, 145] on icon at bounding box center [136, 146] width 5 height 5
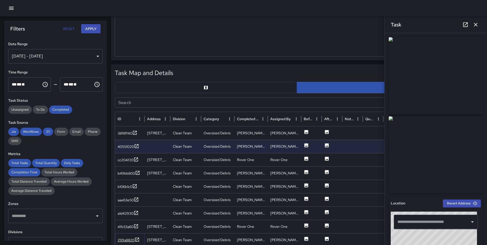
click at [138, 239] on icon at bounding box center [137, 239] width 5 height 5
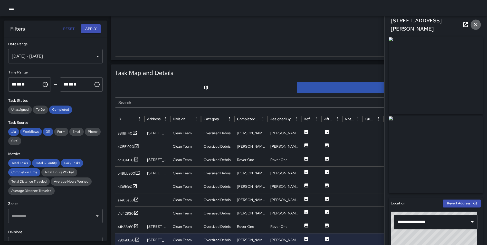
click at [476, 25] on icon "button" at bounding box center [476, 25] width 4 height 4
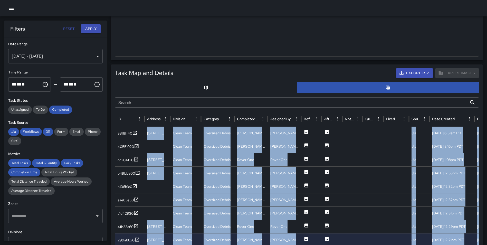
drag, startPoint x: 479, startPoint y: 141, endPoint x: 479, endPoint y: 146, distance: 4.9
click at [479, 146] on div "Task Map and Details Export CSV Export Images Search Search ID Address Division…" at bounding box center [297, 192] width 372 height 257
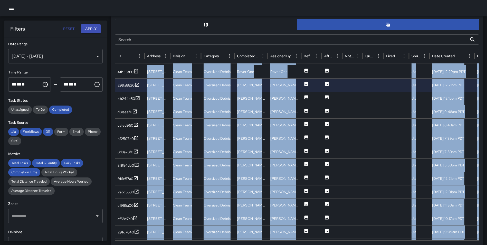
scroll to position [262, 0]
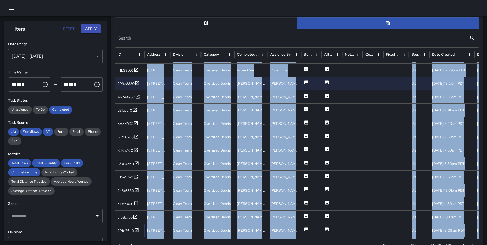
click at [137, 229] on icon at bounding box center [136, 230] width 5 height 5
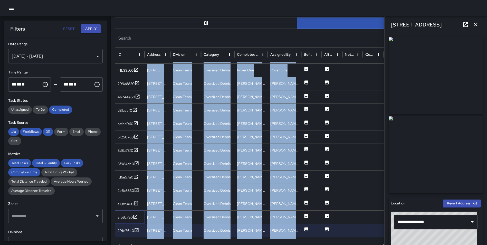
drag, startPoint x: 135, startPoint y: 216, endPoint x: 138, endPoint y: 208, distance: 8.8
click at [136, 216] on icon at bounding box center [135, 216] width 5 height 5
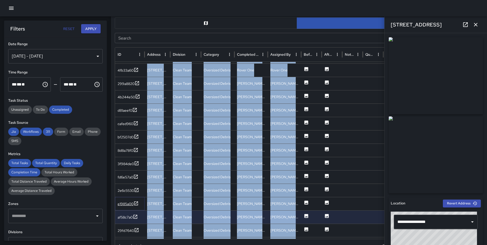
click at [136, 203] on icon at bounding box center [136, 203] width 4 height 4
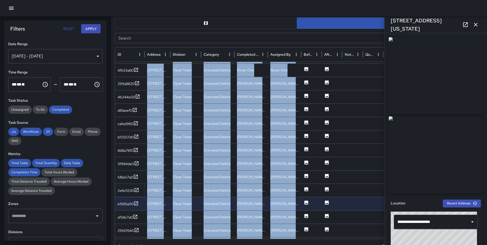
drag, startPoint x: 136, startPoint y: 191, endPoint x: 140, endPoint y: 188, distance: 4.5
click at [137, 191] on icon at bounding box center [136, 190] width 5 height 5
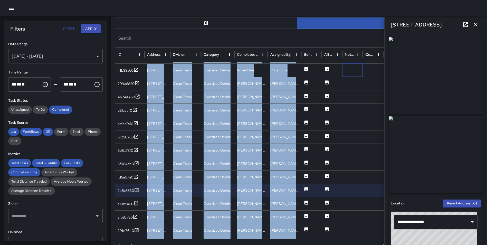
click at [349, 72] on div at bounding box center [352, 69] width 21 height 13
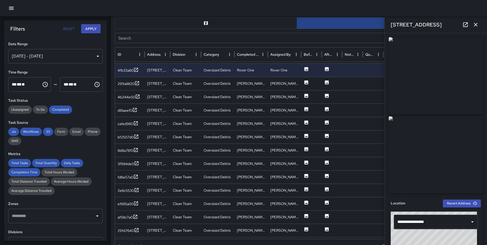
click at [478, 24] on icon "button" at bounding box center [476, 25] width 6 height 6
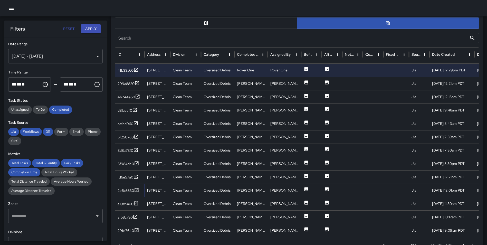
click at [137, 190] on icon at bounding box center [136, 190] width 5 height 5
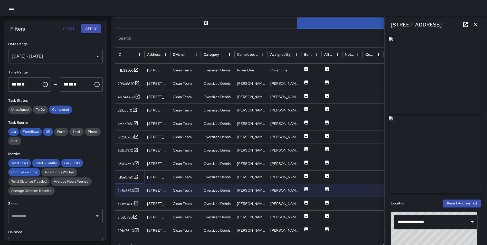
click at [137, 175] on icon at bounding box center [135, 176] width 5 height 5
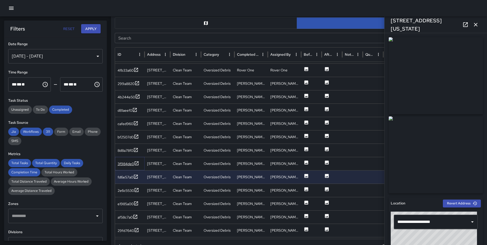
click at [138, 165] on icon at bounding box center [137, 163] width 4 height 4
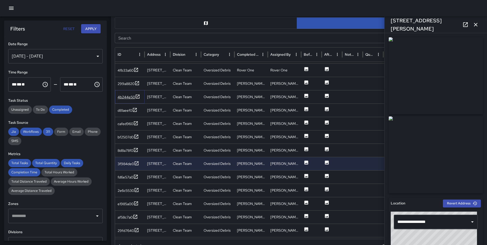
click at [137, 95] on icon at bounding box center [137, 96] width 5 height 5
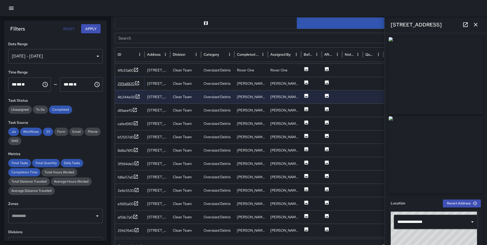
click at [139, 83] on icon at bounding box center [137, 83] width 5 height 5
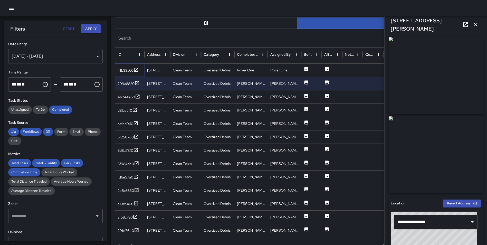
click at [138, 68] on icon at bounding box center [136, 70] width 4 height 4
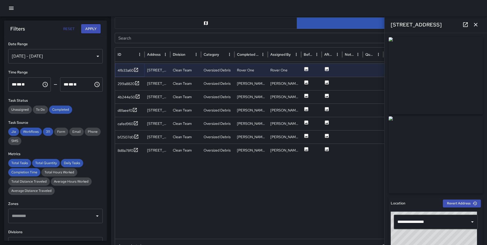
scroll to position [0, 0]
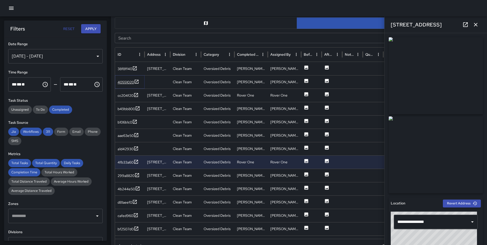
click at [137, 83] on icon at bounding box center [137, 82] width 4 height 4
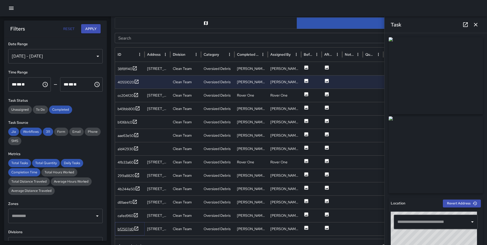
click at [136, 229] on icon at bounding box center [136, 228] width 5 height 5
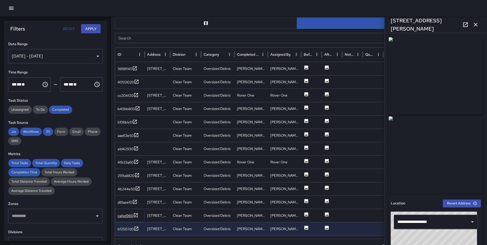
click at [135, 215] on icon at bounding box center [135, 215] width 5 height 5
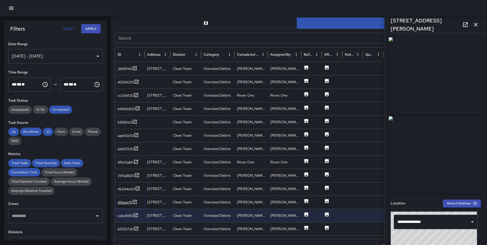
click at [135, 202] on icon at bounding box center [135, 202] width 4 height 4
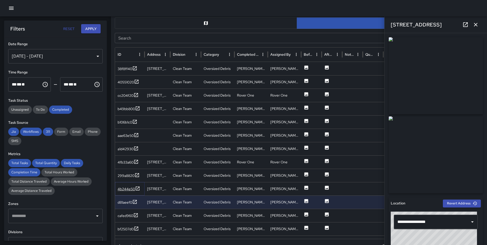
click at [137, 188] on icon at bounding box center [137, 188] width 5 height 5
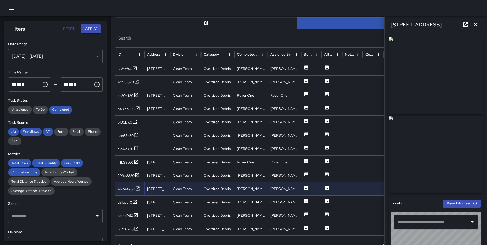
type input "**********"
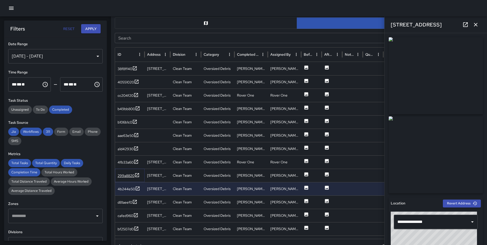
click at [137, 174] on icon at bounding box center [137, 175] width 5 height 5
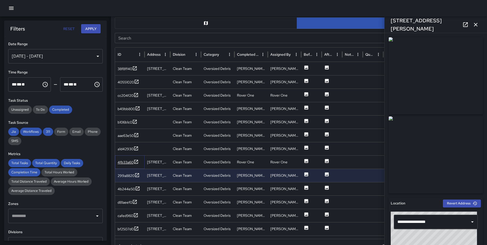
click at [137, 163] on icon at bounding box center [136, 161] width 5 height 5
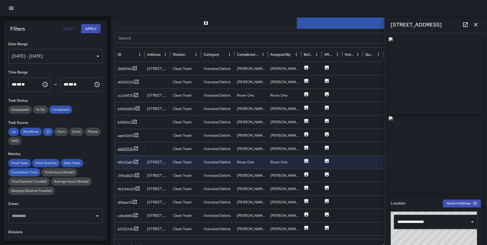
click at [137, 148] on icon at bounding box center [136, 148] width 5 height 5
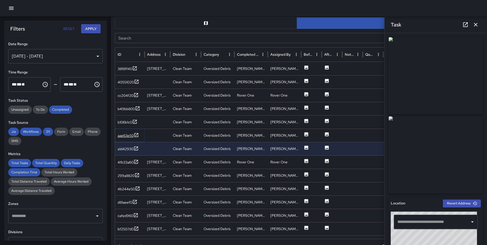
click at [136, 135] on icon at bounding box center [136, 135] width 5 height 5
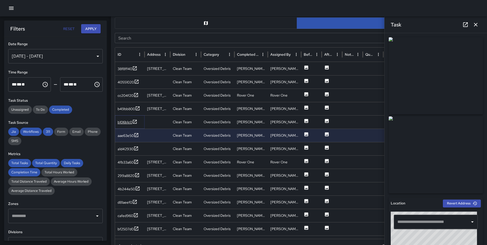
click at [135, 121] on icon at bounding box center [134, 121] width 5 height 5
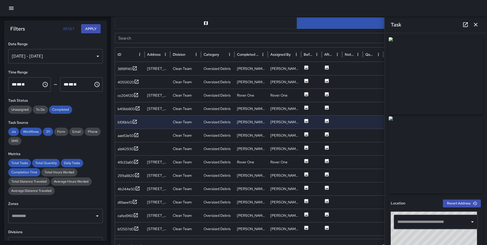
click at [475, 24] on icon "button" at bounding box center [476, 25] width 6 height 6
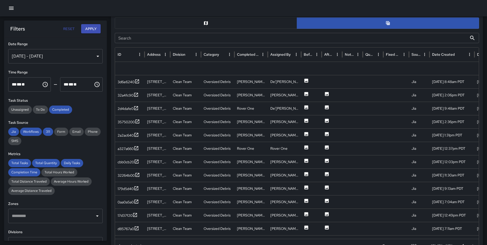
scroll to position [811, 0]
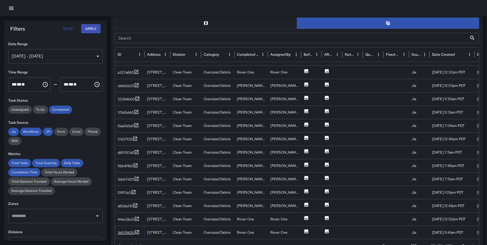
click at [138, 232] on icon at bounding box center [137, 232] width 4 height 4
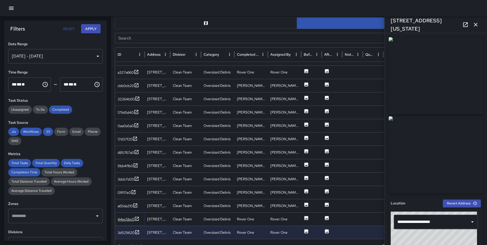
click at [135, 219] on icon at bounding box center [137, 219] width 4 height 4
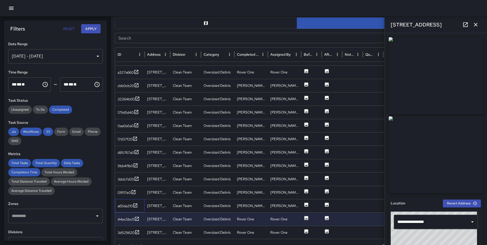
click at [134, 202] on div "a65da210" at bounding box center [130, 205] width 30 height 13
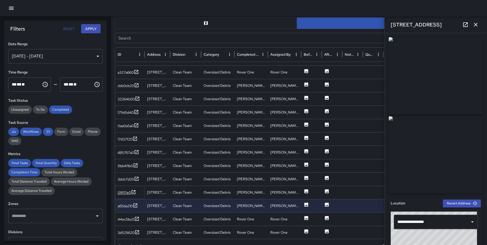
click at [134, 191] on icon at bounding box center [133, 192] width 5 height 5
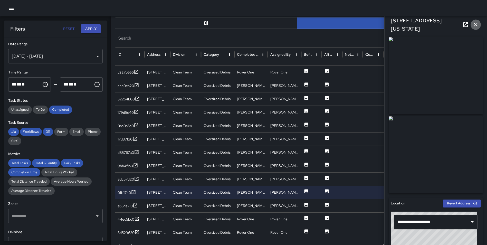
click at [479, 25] on button "button" at bounding box center [476, 25] width 10 height 10
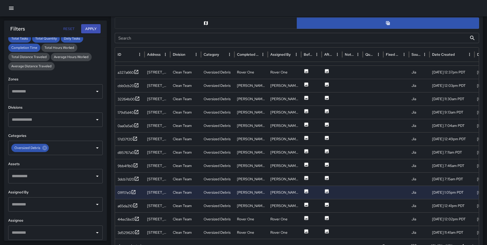
scroll to position [126, 0]
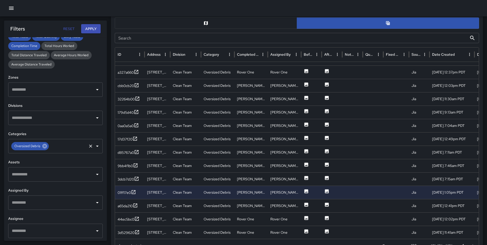
click at [45, 146] on icon at bounding box center [44, 146] width 5 height 5
click at [43, 146] on input "text" at bounding box center [52, 146] width 82 height 10
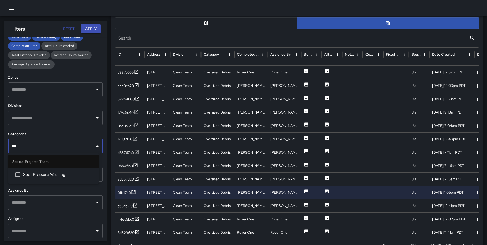
type input "****"
click at [61, 175] on span "Spot Pressure Washing" at bounding box center [59, 175] width 72 height 6
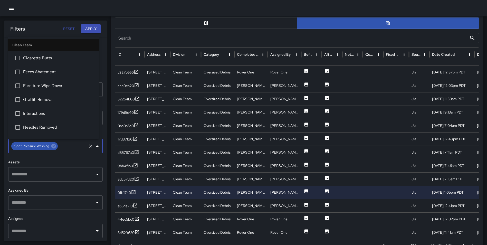
scroll to position [1219, 0]
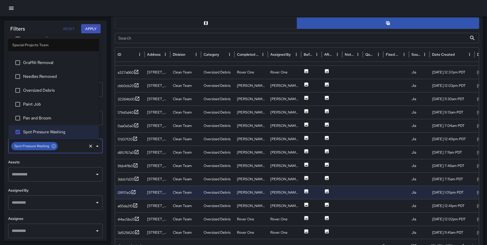
click at [91, 28] on button "Apply" at bounding box center [91, 29] width 20 height 10
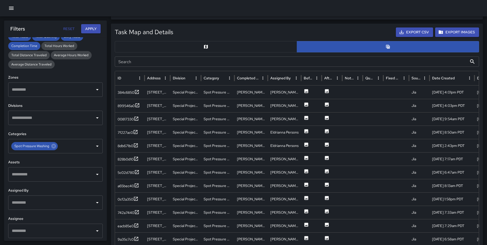
scroll to position [246, 0]
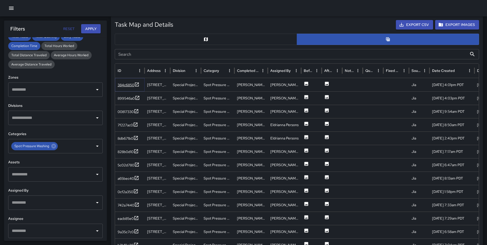
click at [139, 84] on icon at bounding box center [136, 84] width 5 height 5
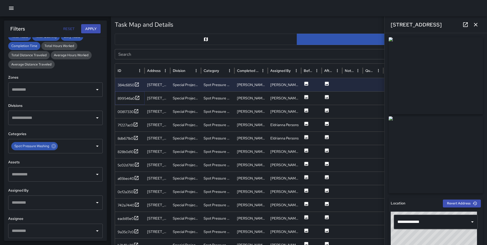
click at [137, 98] on icon at bounding box center [138, 98] width 4 height 4
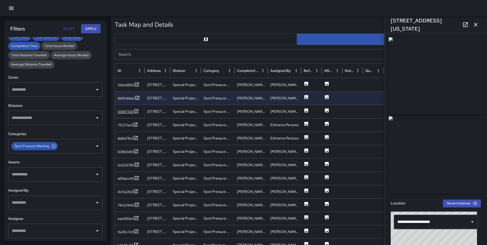
click at [138, 109] on icon at bounding box center [137, 111] width 4 height 4
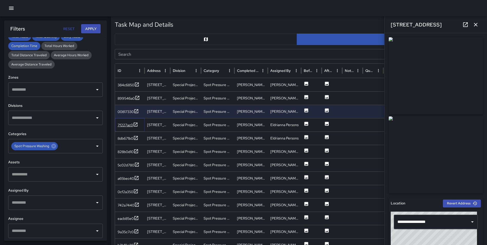
click at [135, 126] on icon at bounding box center [135, 124] width 5 height 5
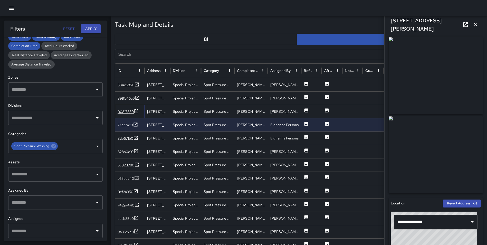
click at [136, 110] on icon at bounding box center [136, 111] width 5 height 5
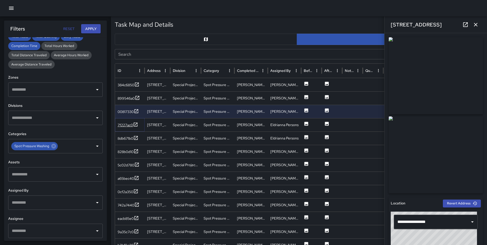
click at [137, 126] on icon at bounding box center [135, 124] width 5 height 5
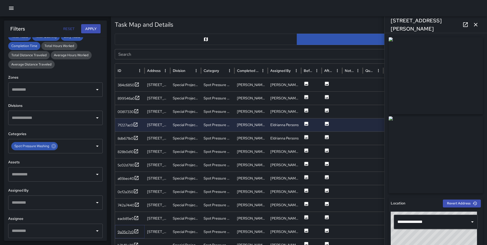
click at [137, 231] on icon at bounding box center [136, 231] width 5 height 5
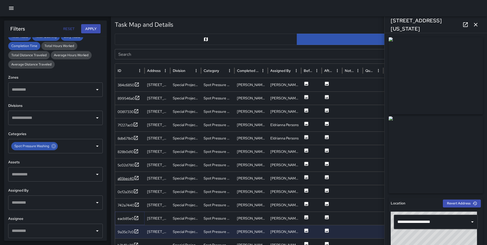
drag, startPoint x: 136, startPoint y: 218, endPoint x: 136, endPoint y: 181, distance: 37.2
click at [136, 218] on icon at bounding box center [136, 218] width 5 height 5
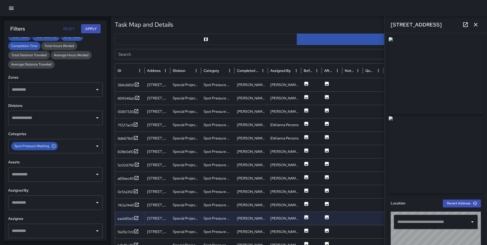
type input "**********"
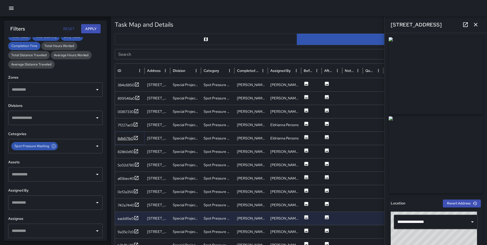
click at [136, 138] on icon at bounding box center [136, 138] width 4 height 4
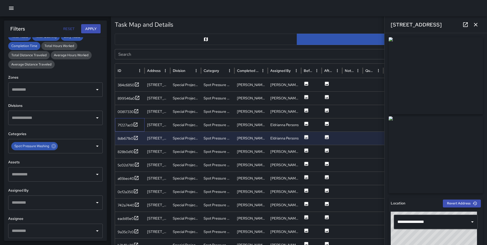
click at [136, 120] on div "7f227ac0" at bounding box center [130, 124] width 30 height 13
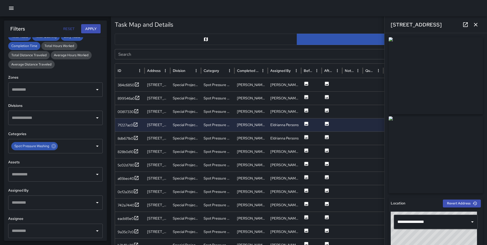
click at [477, 21] on button "button" at bounding box center [476, 25] width 10 height 10
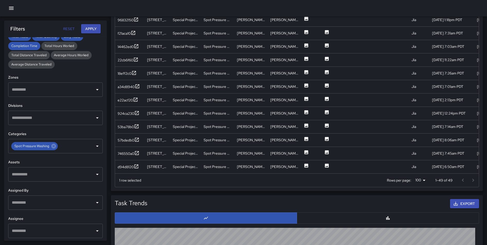
scroll to position [331, 0]
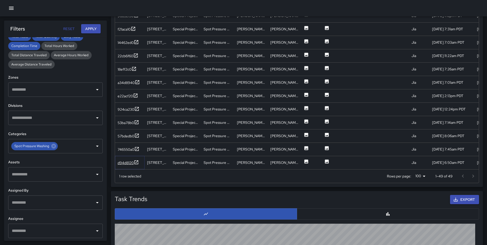
click at [137, 160] on icon at bounding box center [136, 162] width 5 height 5
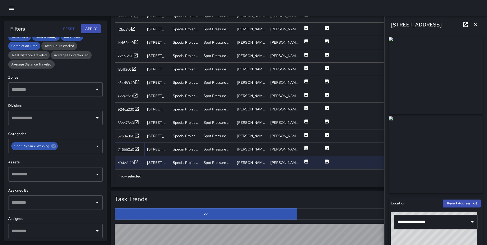
click at [136, 149] on icon at bounding box center [136, 148] width 5 height 5
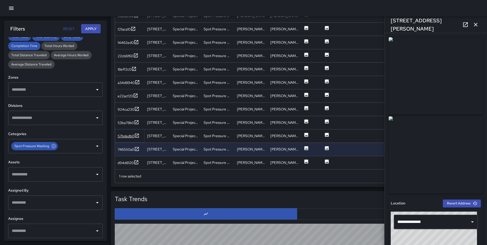
click at [137, 135] on icon at bounding box center [136, 135] width 5 height 5
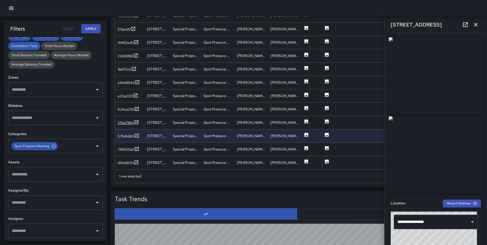
click at [138, 120] on icon at bounding box center [137, 122] width 4 height 4
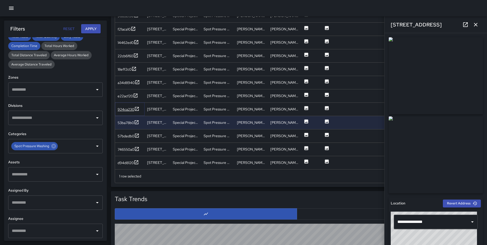
click at [136, 108] on icon at bounding box center [136, 108] width 5 height 5
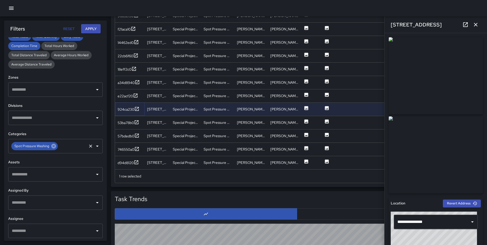
click at [54, 147] on icon at bounding box center [53, 146] width 5 height 5
click at [48, 147] on input "text" at bounding box center [52, 146] width 82 height 10
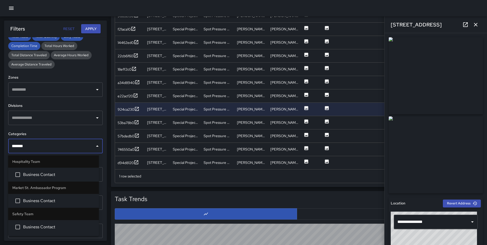
type input "********"
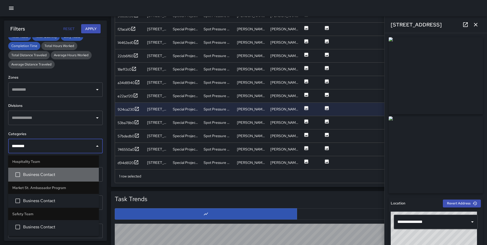
click at [48, 171] on li "Business Contact" at bounding box center [53, 175] width 91 height 14
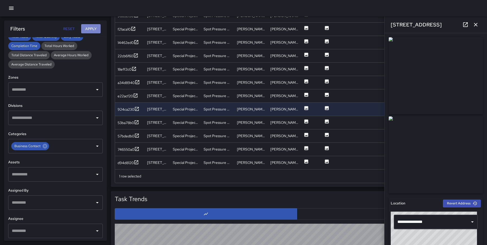
click at [92, 29] on button "Apply" at bounding box center [91, 29] width 20 height 10
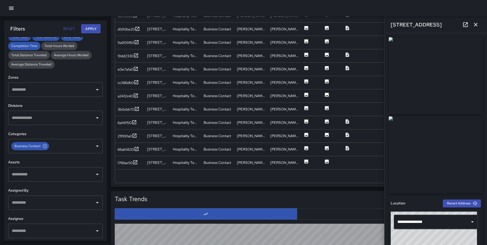
scroll to position [331, 0]
click at [476, 22] on icon "button" at bounding box center [476, 25] width 6 height 6
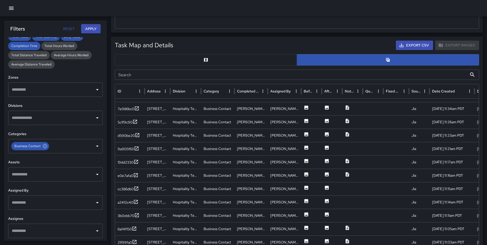
scroll to position [248, 0]
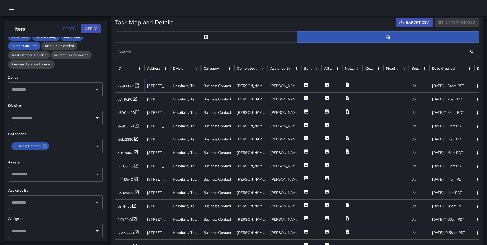
click at [136, 85] on icon at bounding box center [136, 85] width 5 height 5
